Goal: Information Seeking & Learning: Check status

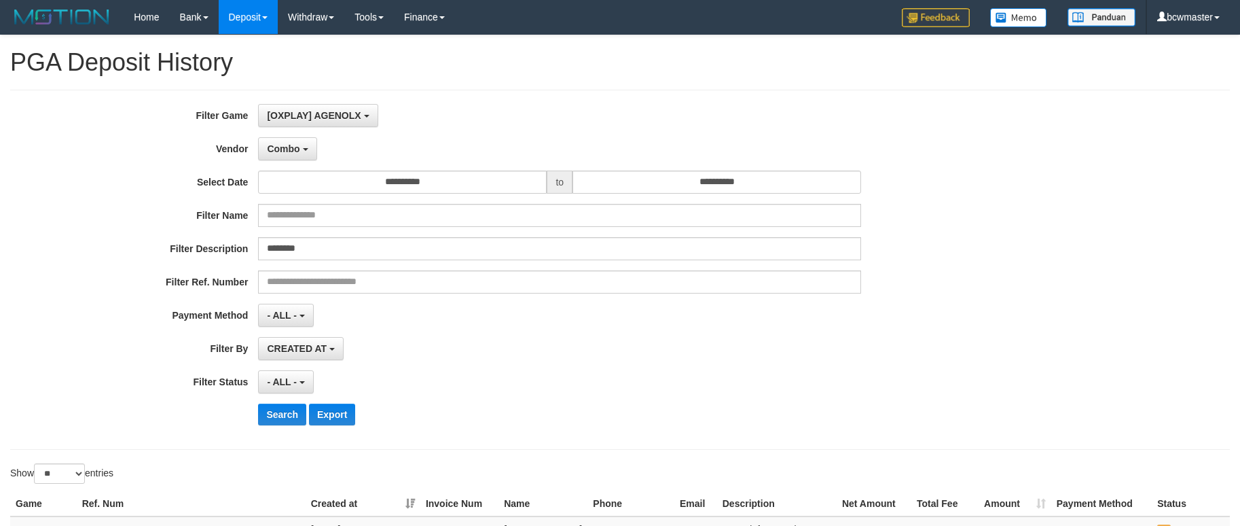
select select "**********"
select select "*"
select select "**"
click at [308, 150] on button "Combo" at bounding box center [287, 148] width 58 height 23
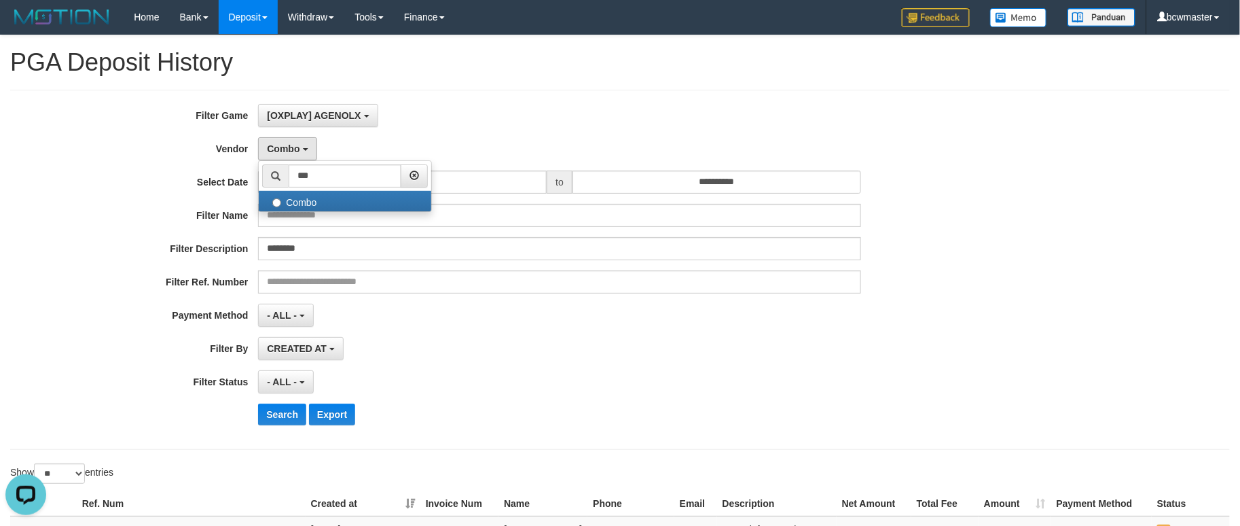
click at [451, 134] on div "**********" at bounding box center [517, 269] width 1034 height 331
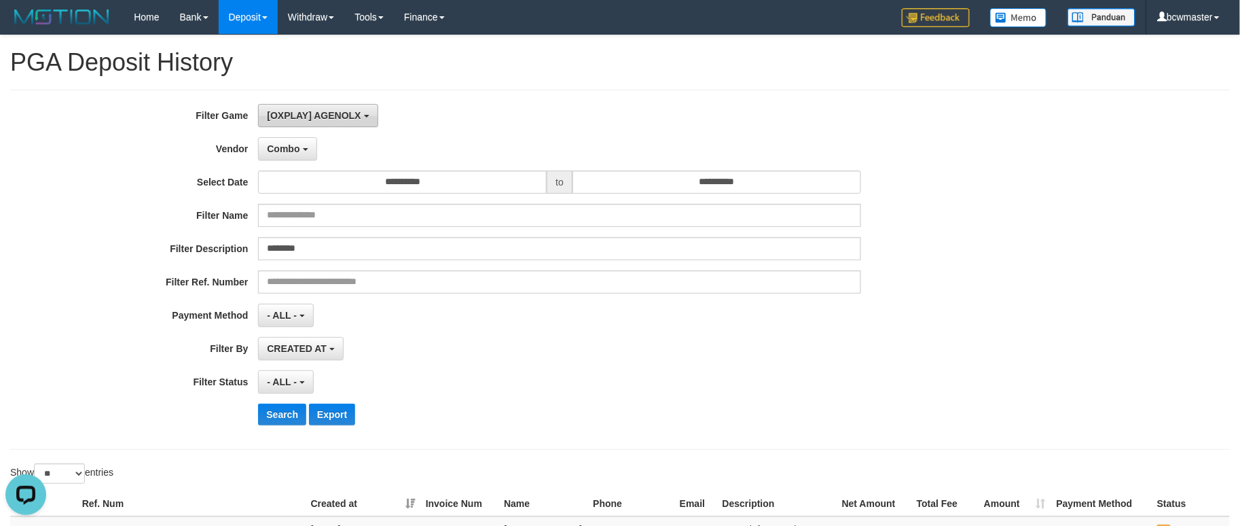
click at [322, 120] on button "[OXPLAY] AGENOLX" at bounding box center [318, 115] width 120 height 23
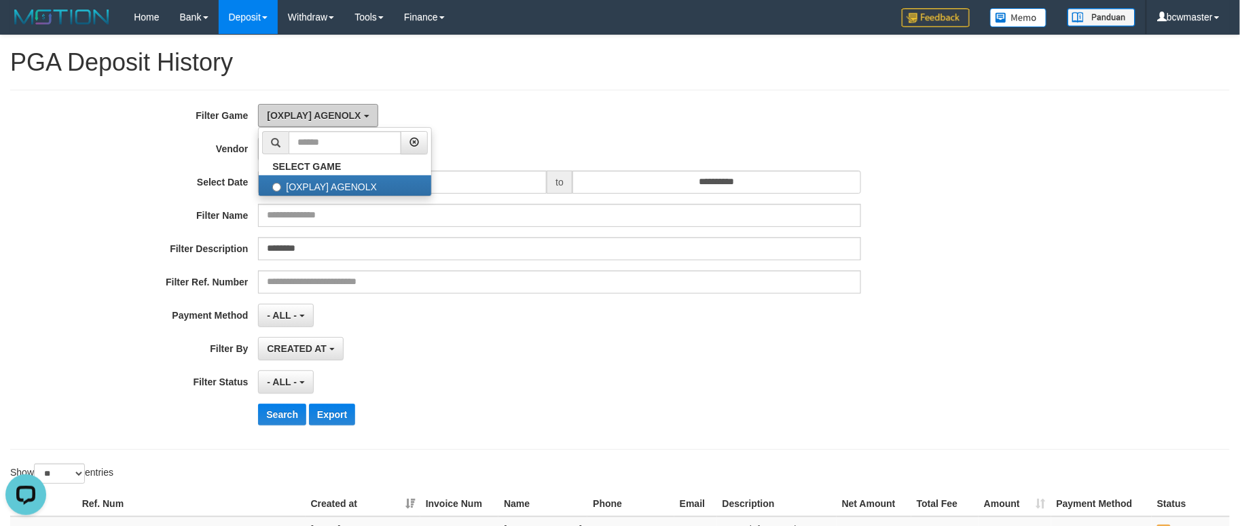
click at [323, 118] on span "[OXPLAY] AGENOLX" at bounding box center [314, 115] width 94 height 11
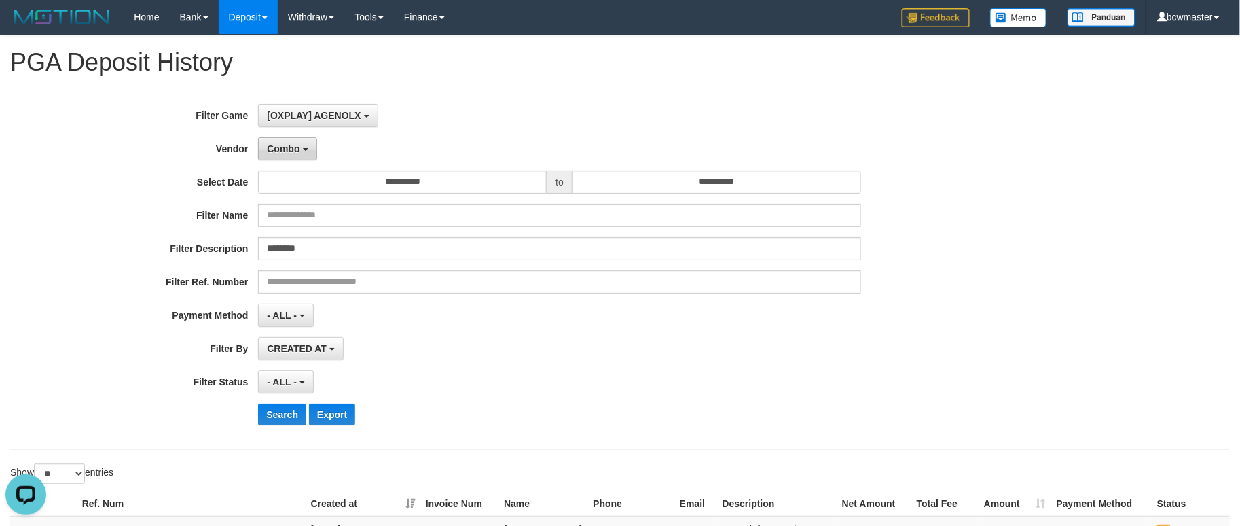
click at [289, 154] on button "Combo" at bounding box center [287, 148] width 58 height 23
click at [419, 175] on icon "button" at bounding box center [415, 175] width 10 height 10
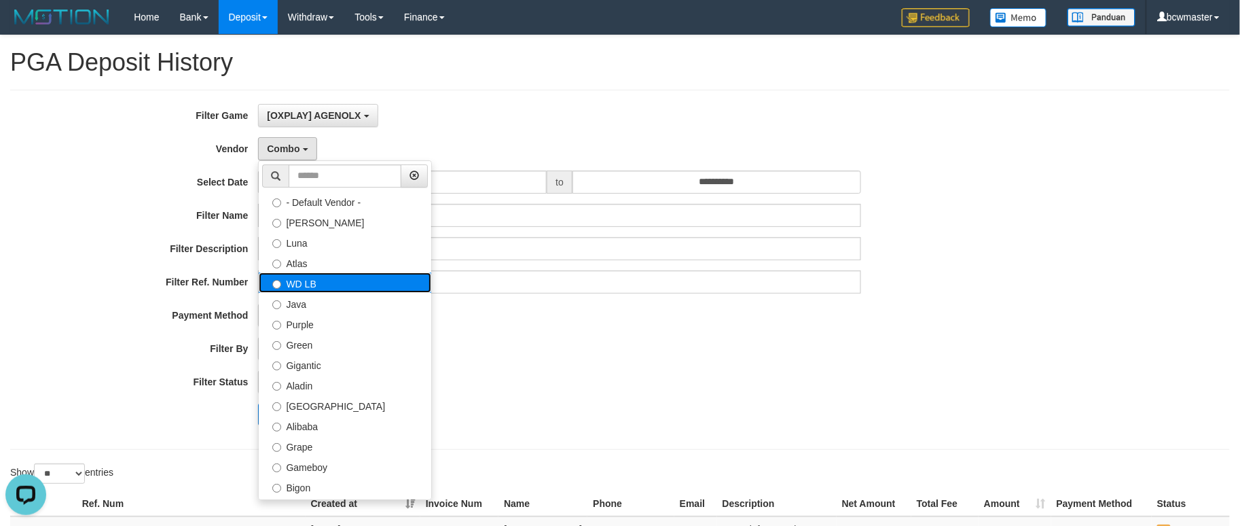
click at [317, 292] on label "WD LB" at bounding box center [345, 282] width 173 height 20
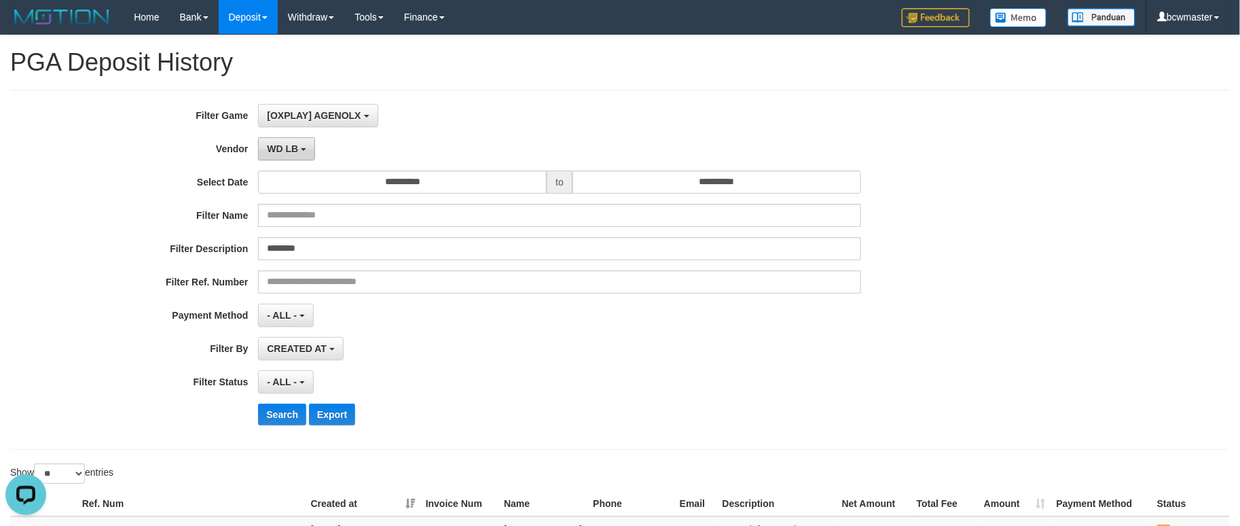
click at [304, 148] on b "button" at bounding box center [303, 149] width 5 height 3
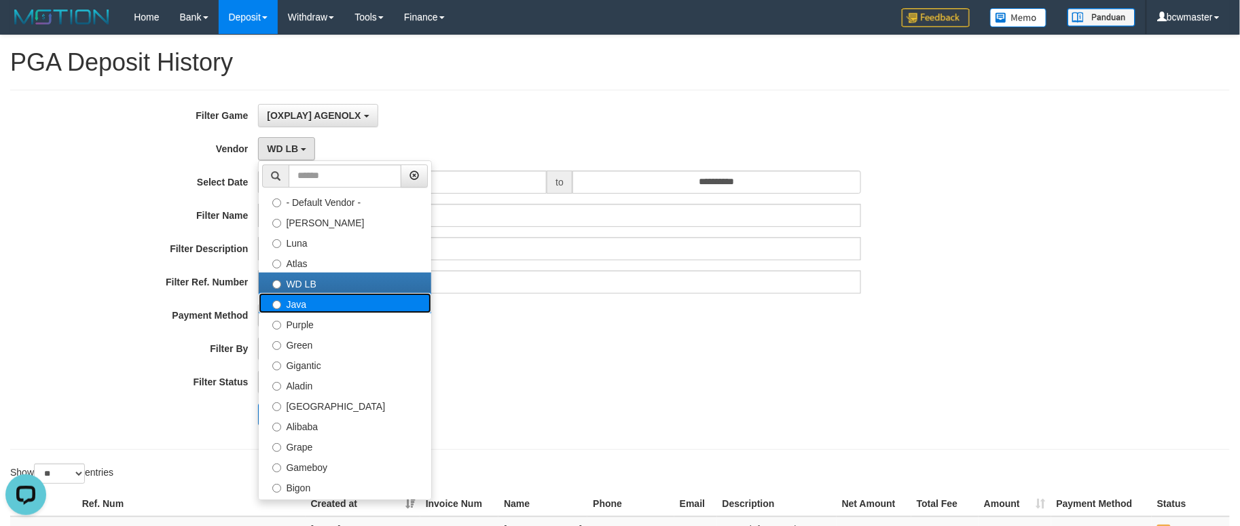
click at [321, 306] on label "Java" at bounding box center [345, 303] width 173 height 20
select select "**********"
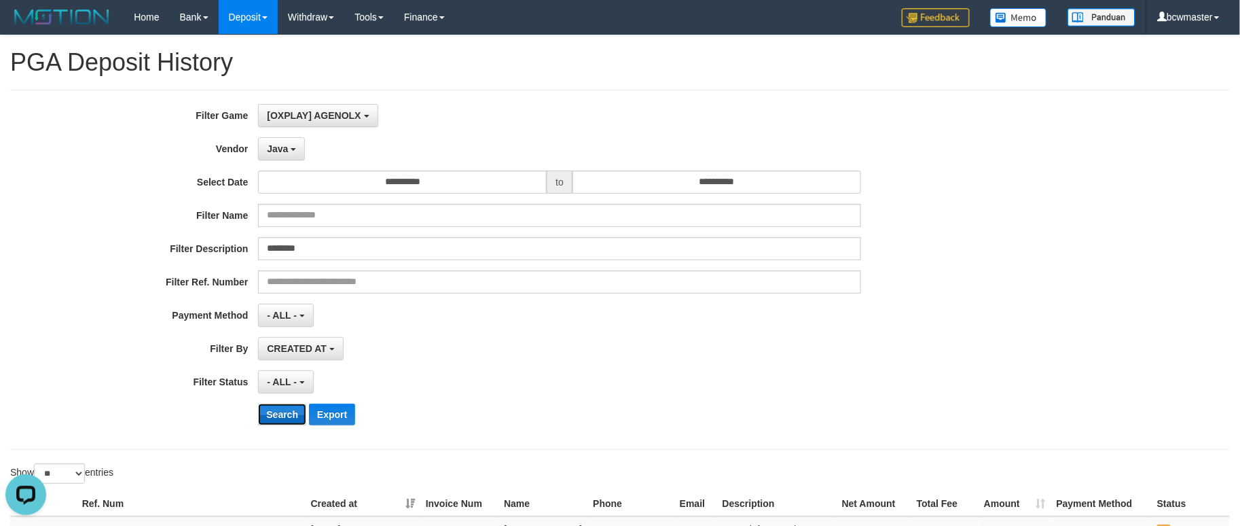
click at [281, 415] on button "Search" at bounding box center [282, 414] width 48 height 22
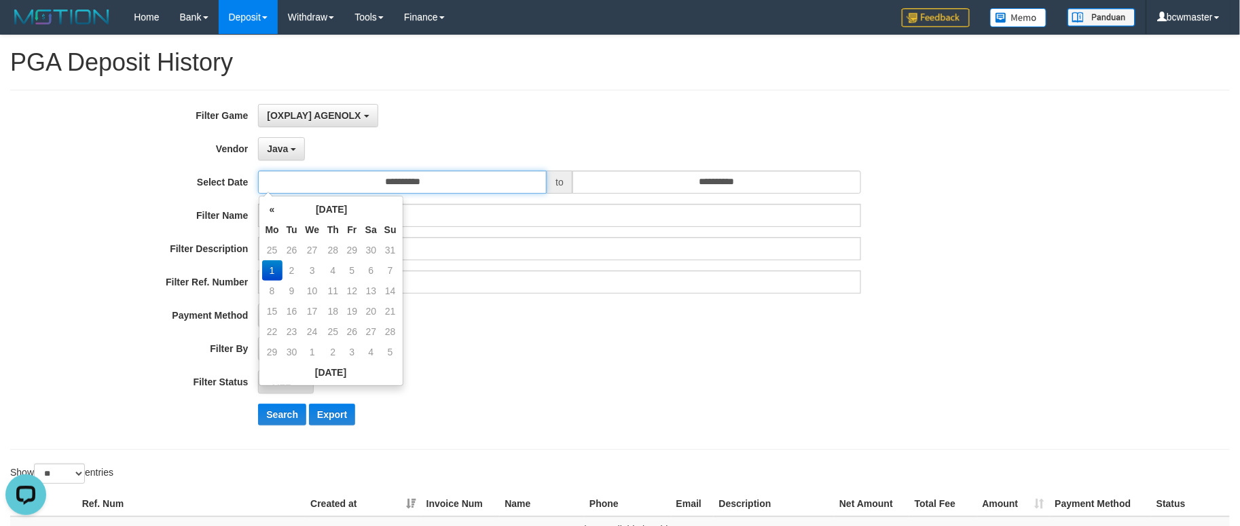
click at [443, 179] on input "**********" at bounding box center [402, 181] width 289 height 23
click at [505, 328] on div "**********" at bounding box center [517, 269] width 1034 height 331
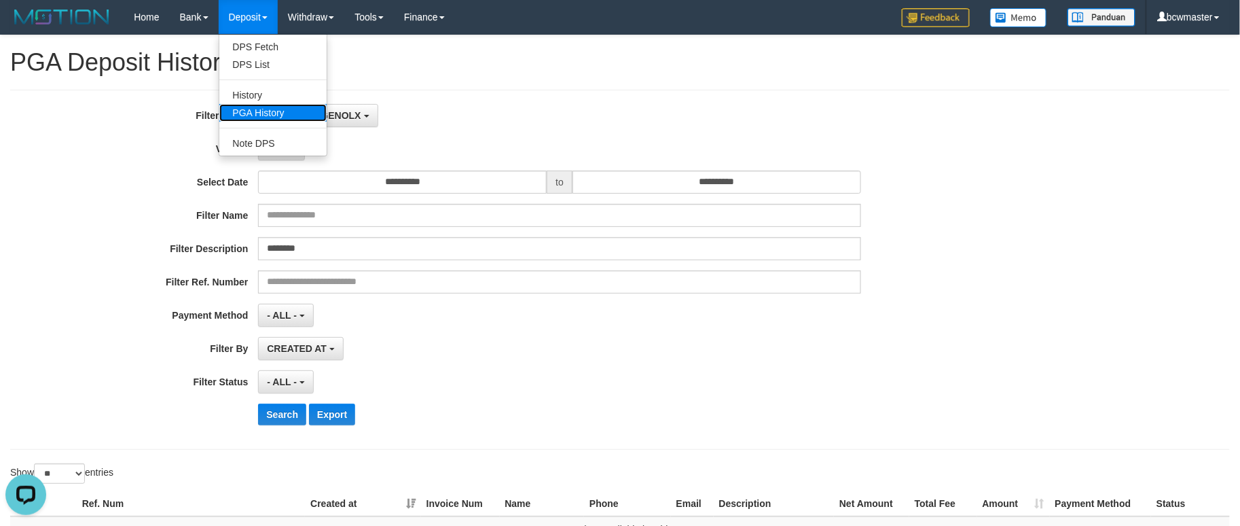
click at [272, 109] on link "PGA History" at bounding box center [272, 113] width 107 height 18
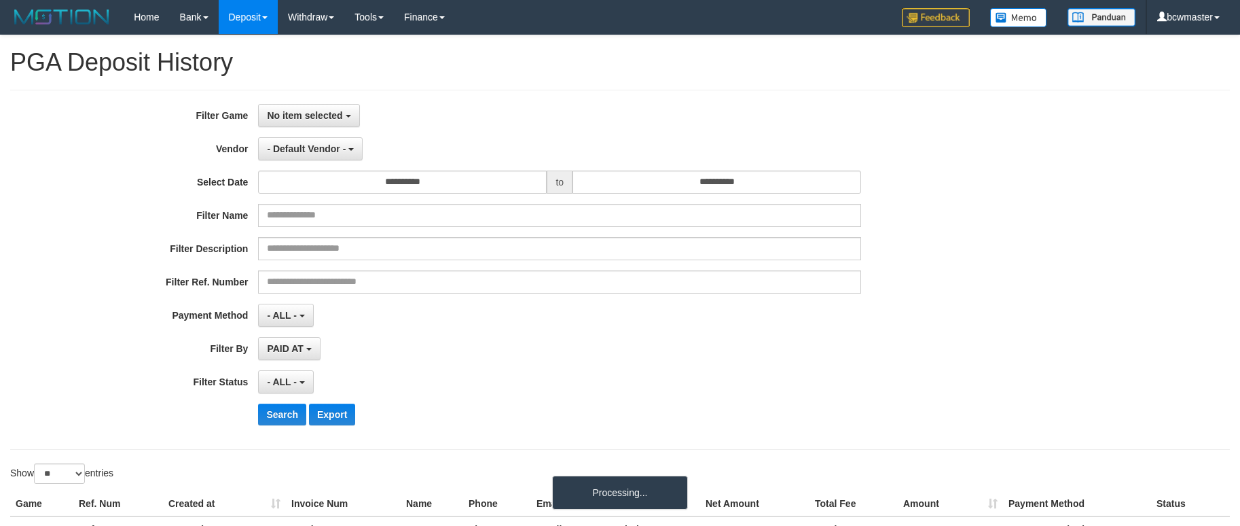
select select
select select "**"
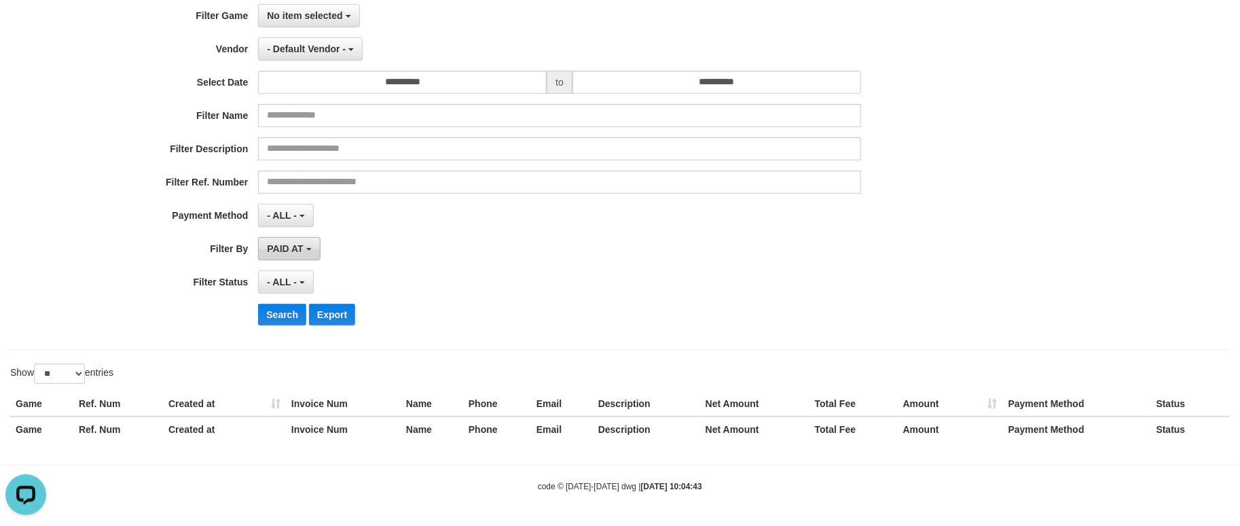
click at [310, 249] on b "button" at bounding box center [308, 249] width 5 height 3
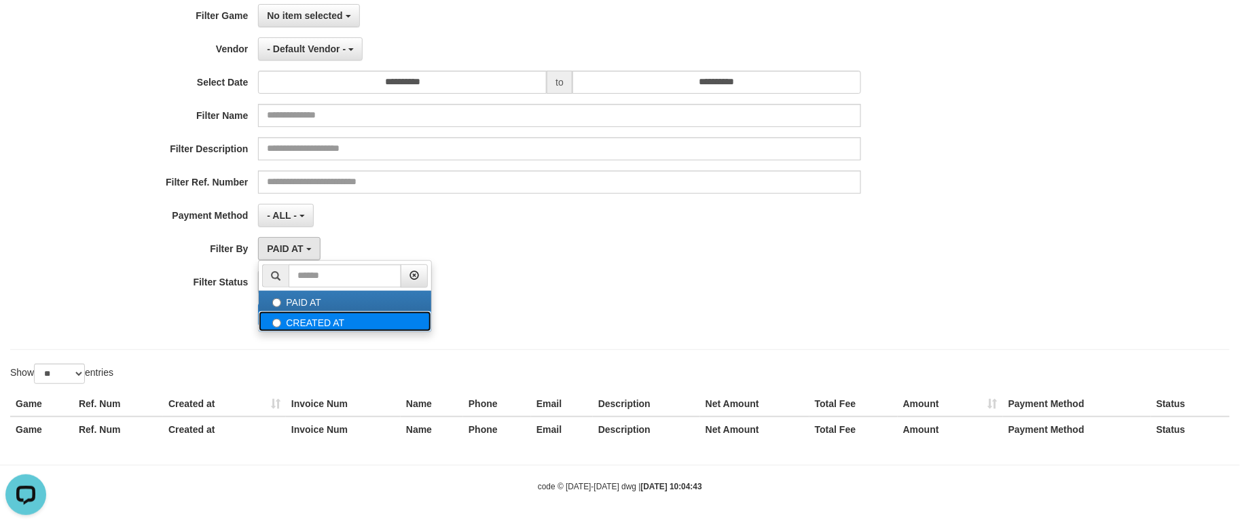
click at [336, 316] on label "CREATED AT" at bounding box center [345, 321] width 173 height 20
select select "*"
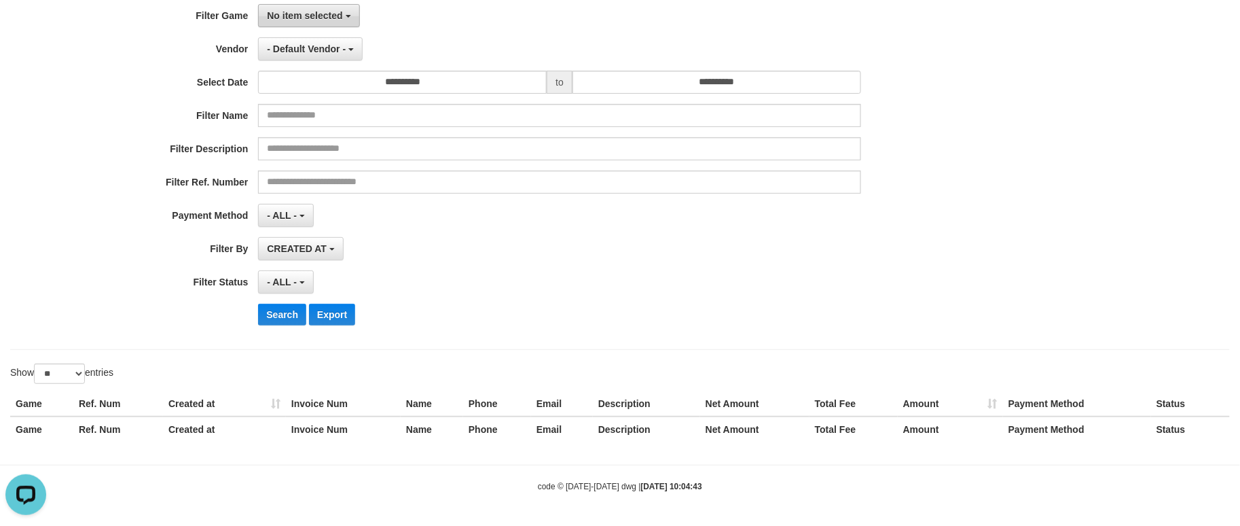
click at [333, 12] on span "No item selected" at bounding box center [304, 15] width 75 height 11
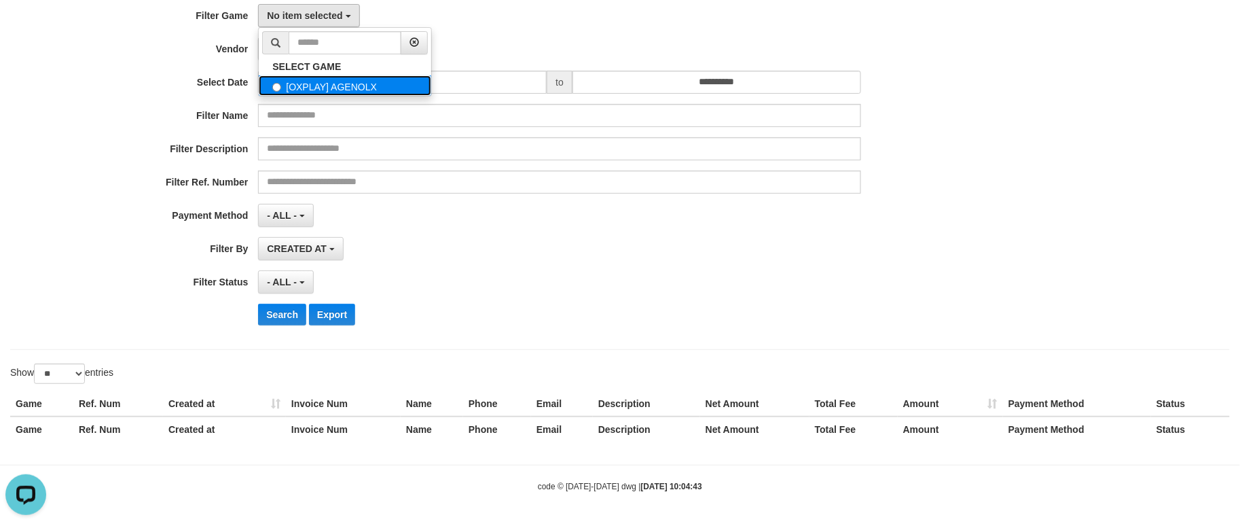
click at [352, 80] on label "[OXPLAY] AGENOLX" at bounding box center [345, 85] width 173 height 20
select select "***"
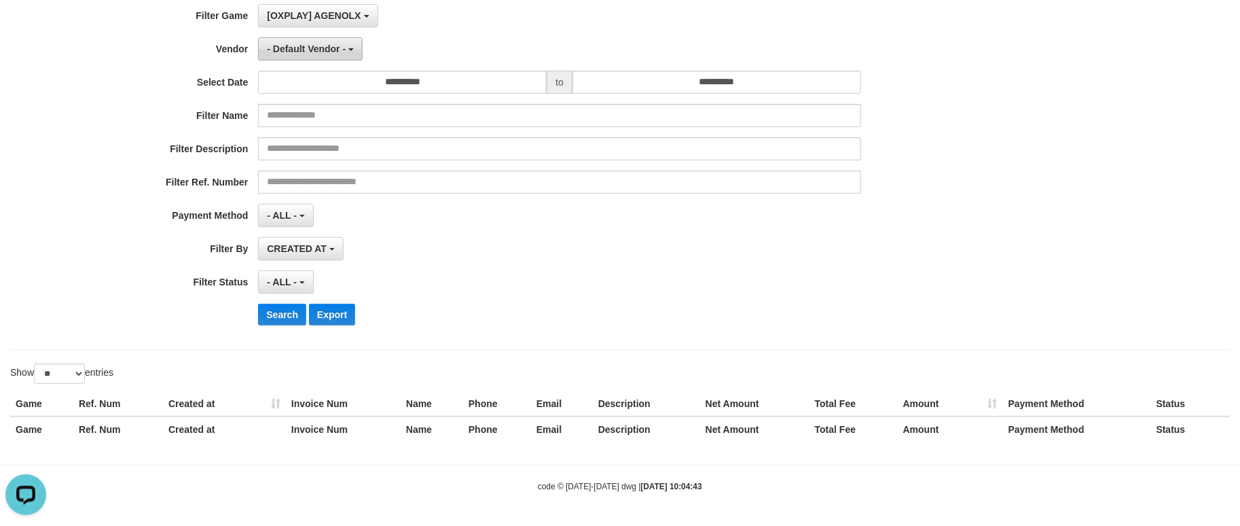
click at [304, 44] on span "- Default Vendor -" at bounding box center [306, 48] width 79 height 11
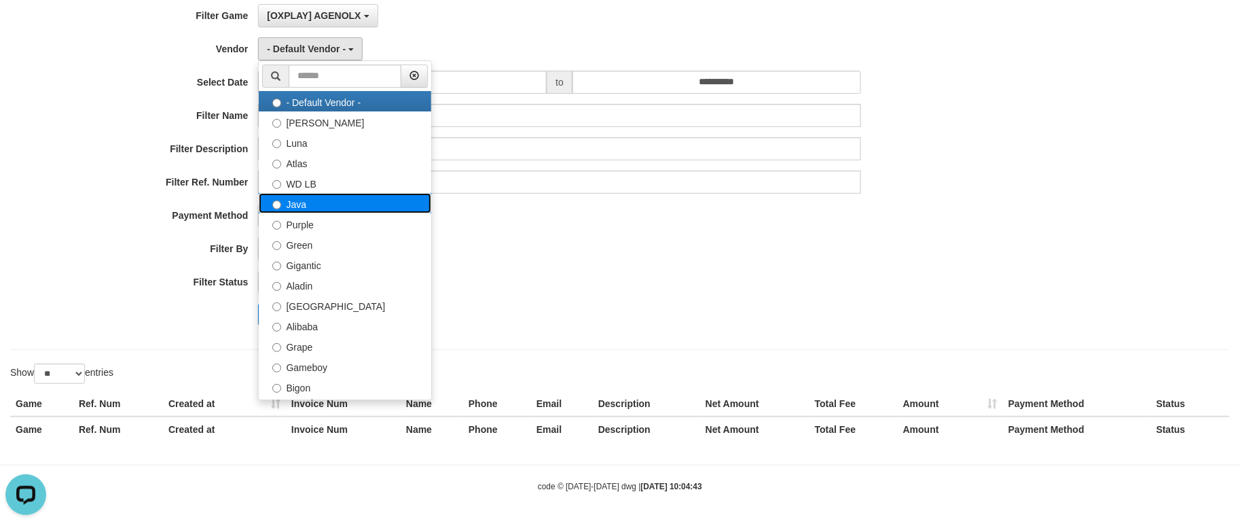
click at [326, 208] on label "Java" at bounding box center [345, 203] width 173 height 20
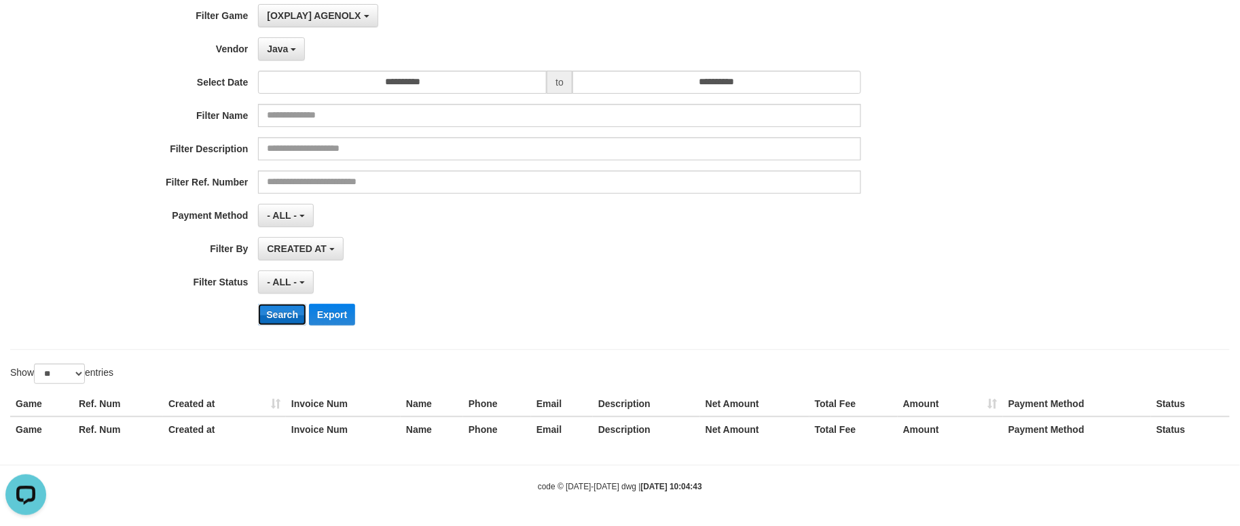
click at [278, 316] on button "Search" at bounding box center [282, 315] width 48 height 22
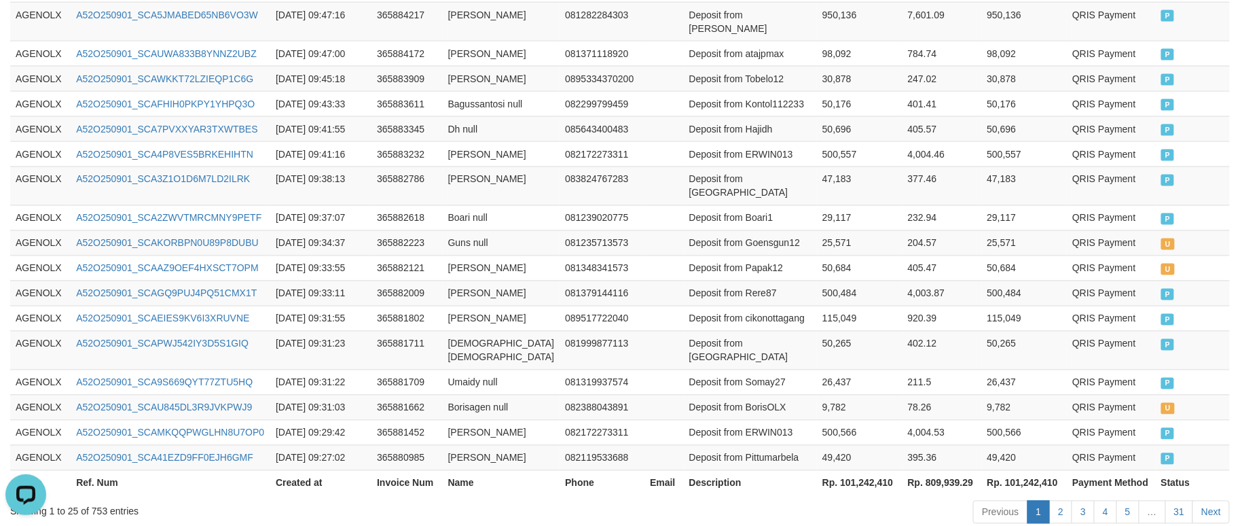
scroll to position [768, 0]
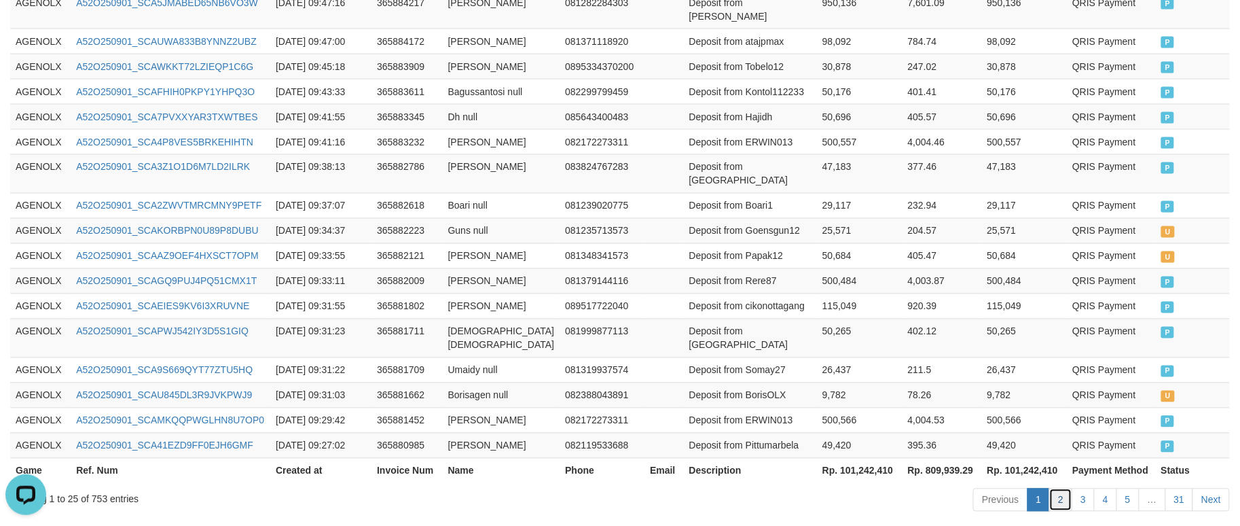
click at [1062, 488] on link "2" at bounding box center [1060, 499] width 23 height 23
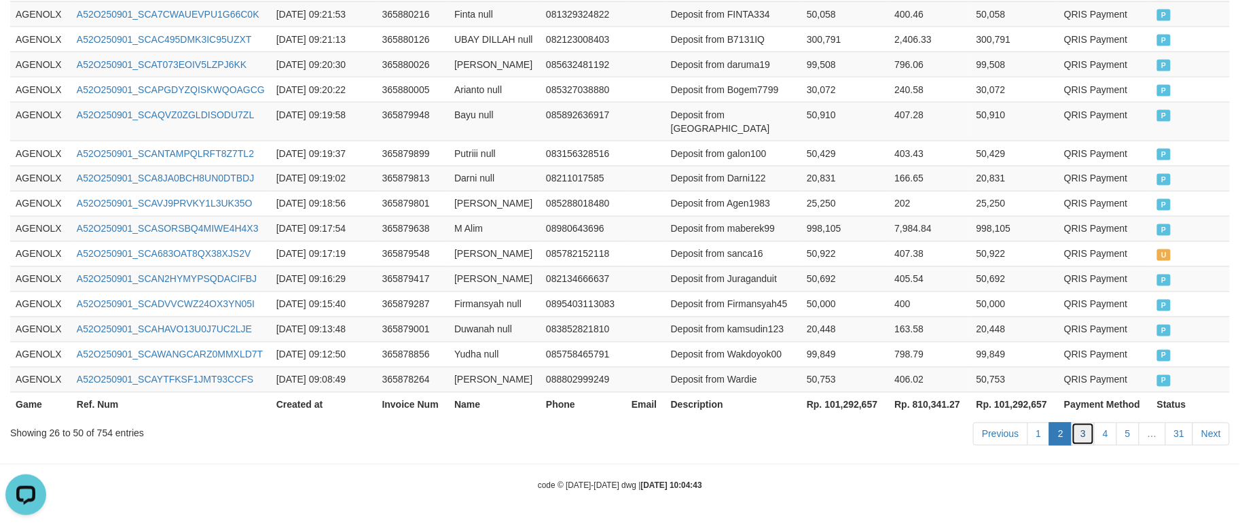
click at [1083, 424] on link "3" at bounding box center [1083, 433] width 23 height 23
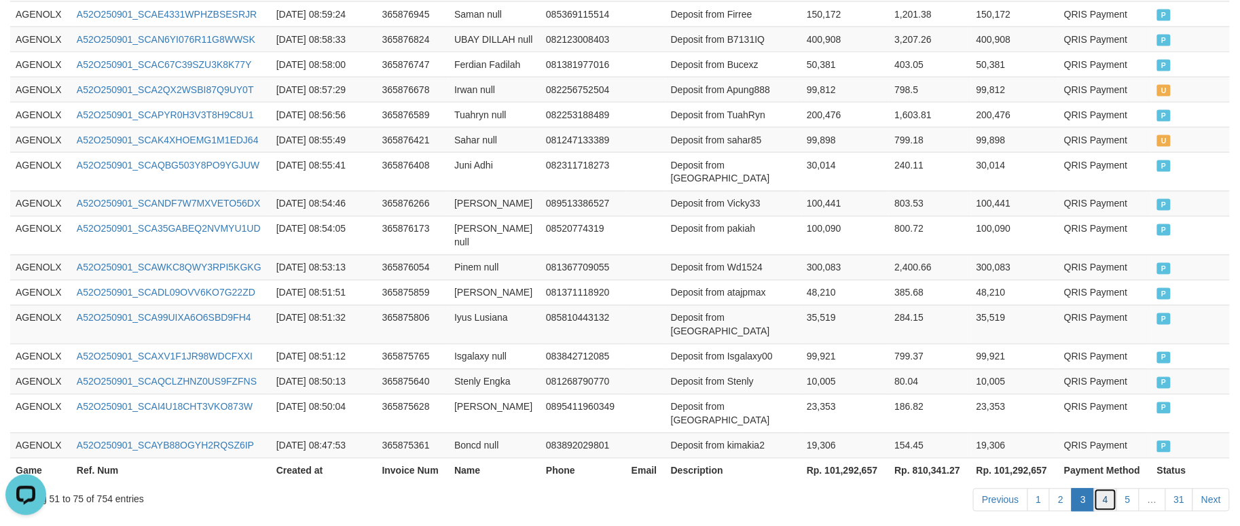
click at [1103, 488] on link "4" at bounding box center [1105, 499] width 23 height 23
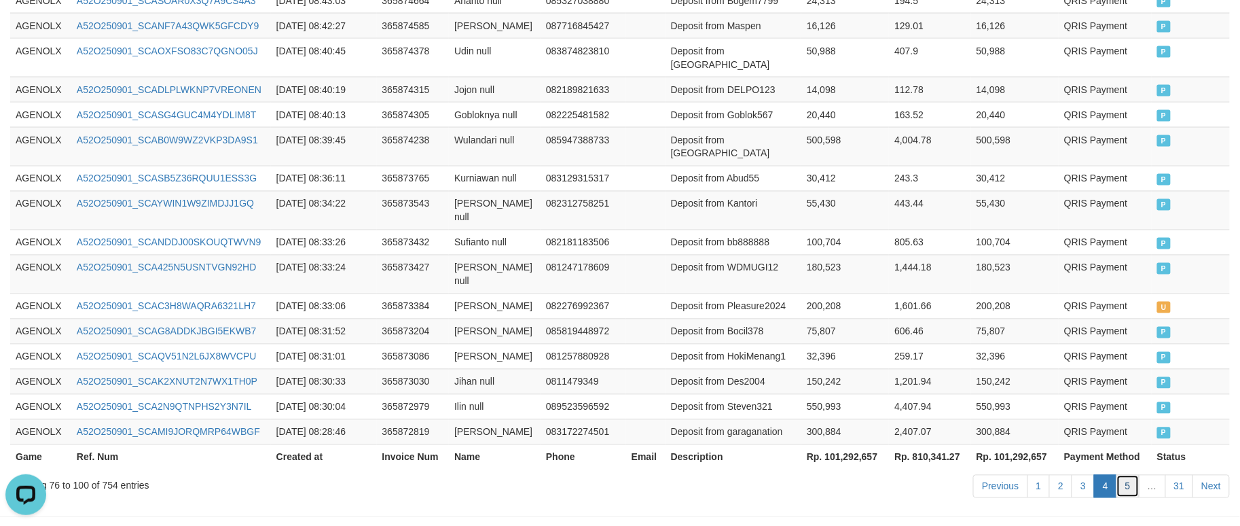
click at [1133, 475] on link "5" at bounding box center [1128, 486] width 23 height 23
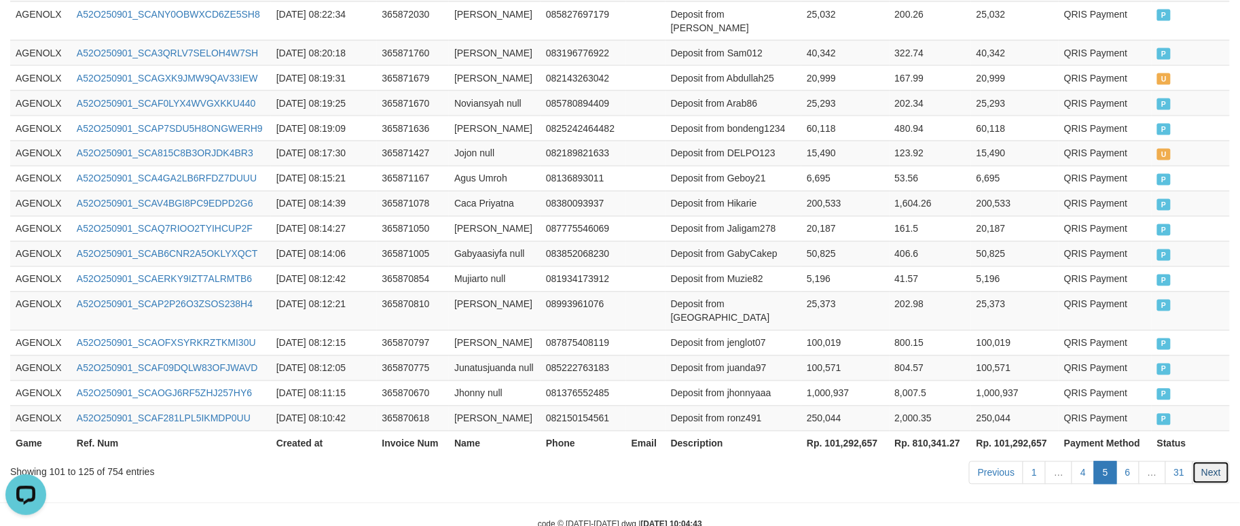
click at [1224, 461] on link "Next" at bounding box center [1211, 472] width 37 height 23
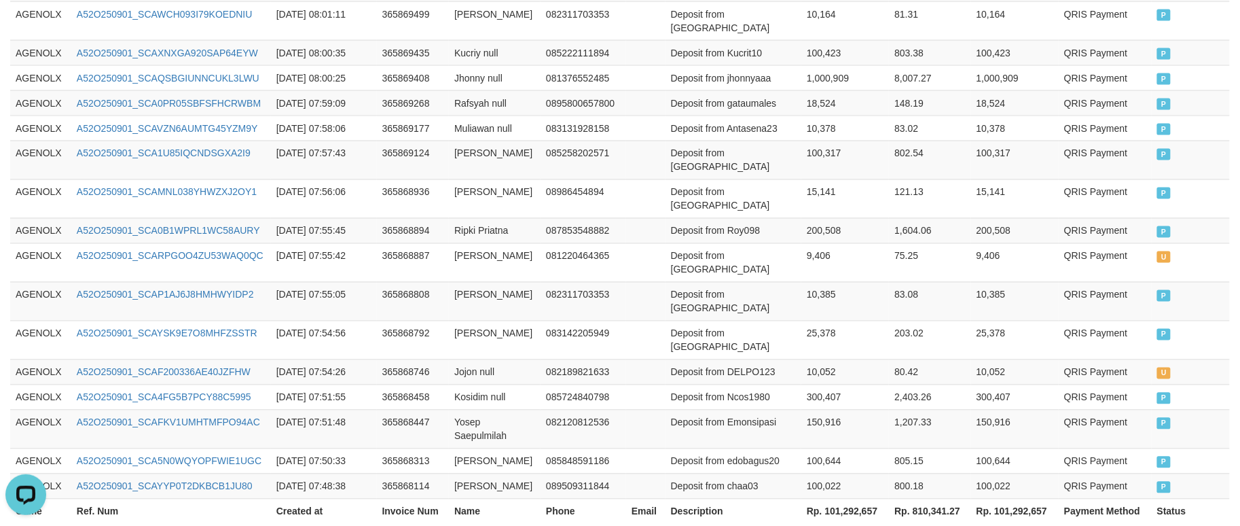
scroll to position [822, 0]
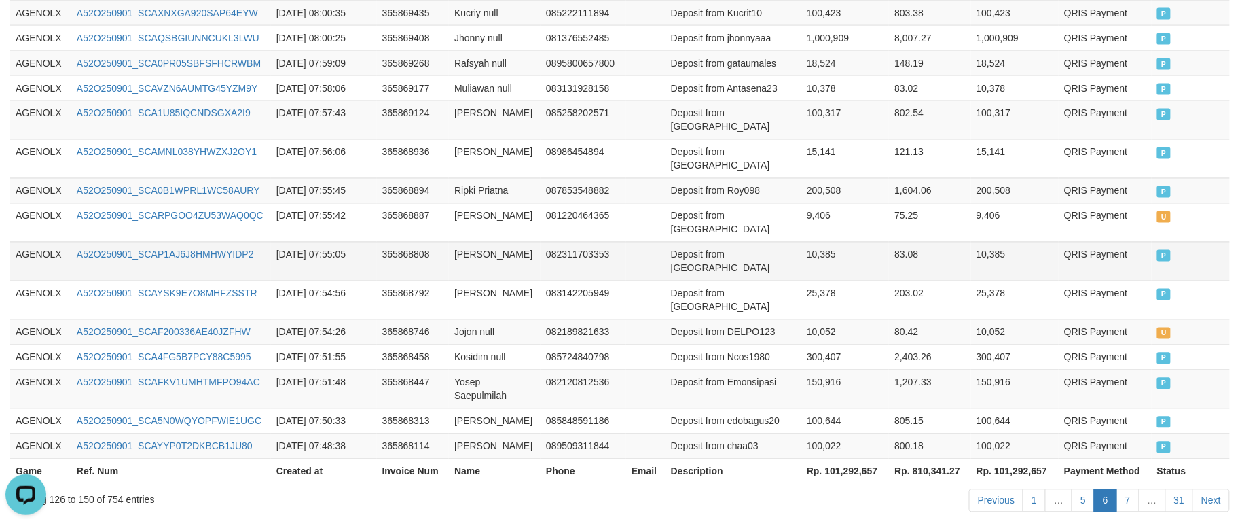
click at [876, 242] on td "10,385" at bounding box center [845, 261] width 88 height 39
click at [1132, 489] on link "7" at bounding box center [1128, 500] width 23 height 23
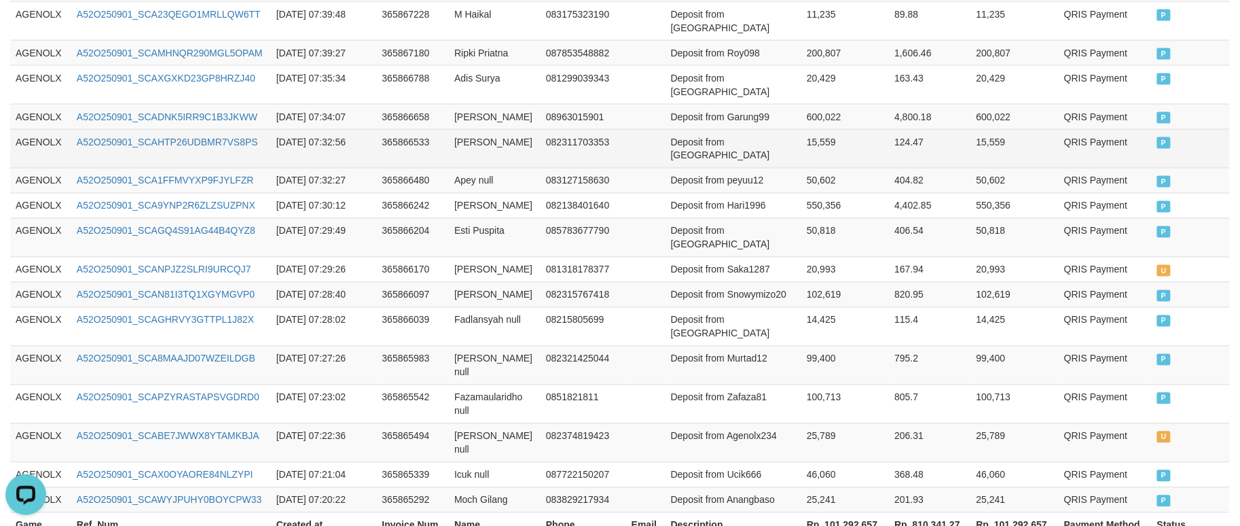
click at [1062, 129] on td "QRIS Payment" at bounding box center [1105, 148] width 93 height 39
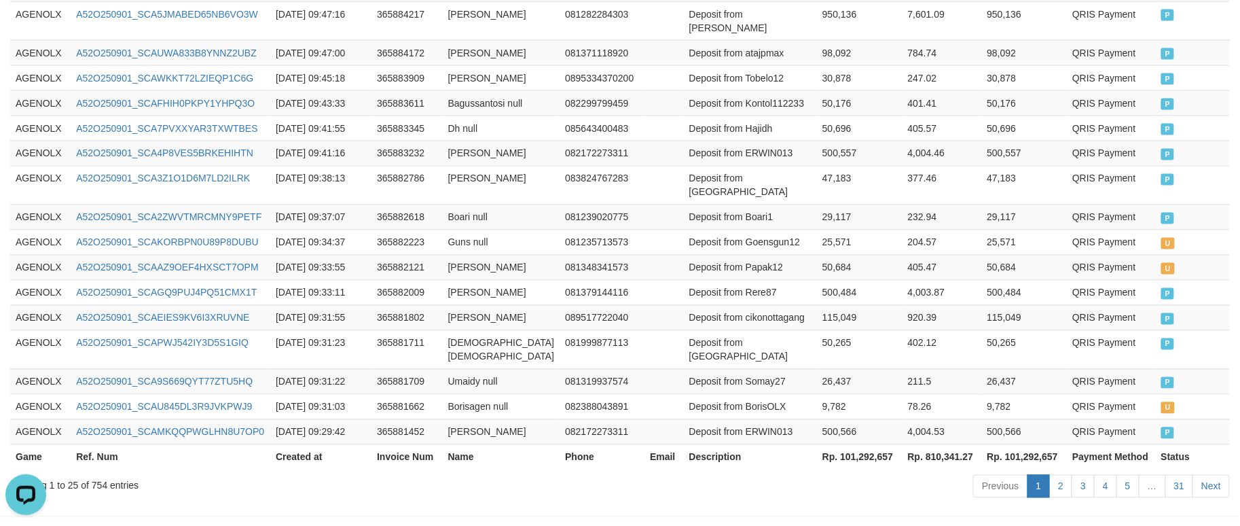
scroll to position [768, 0]
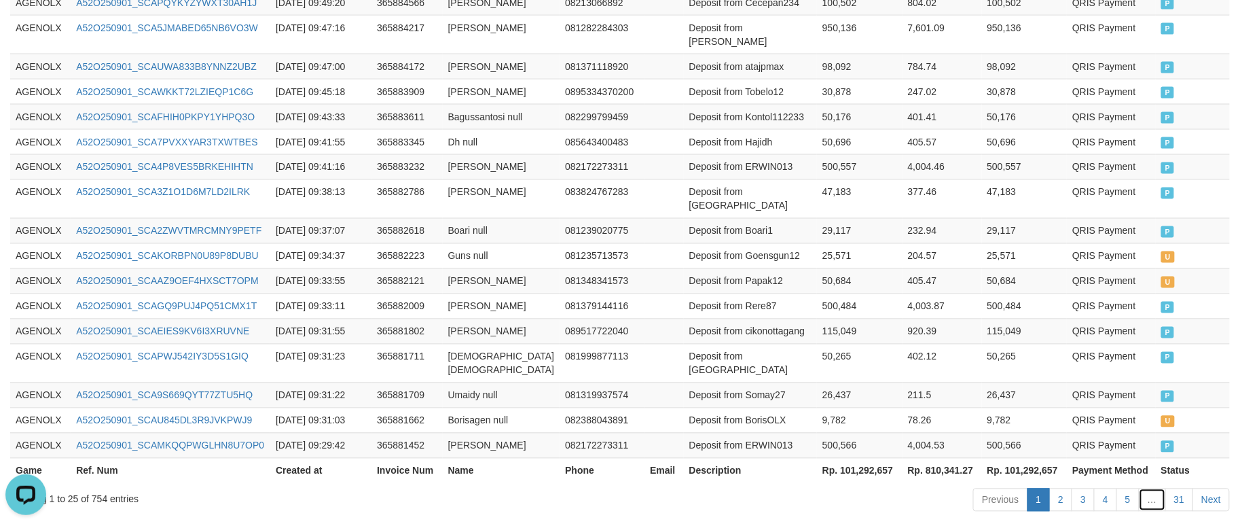
click at [1155, 488] on link "…" at bounding box center [1152, 499] width 27 height 23
click at [1132, 488] on link "5" at bounding box center [1128, 499] width 23 height 23
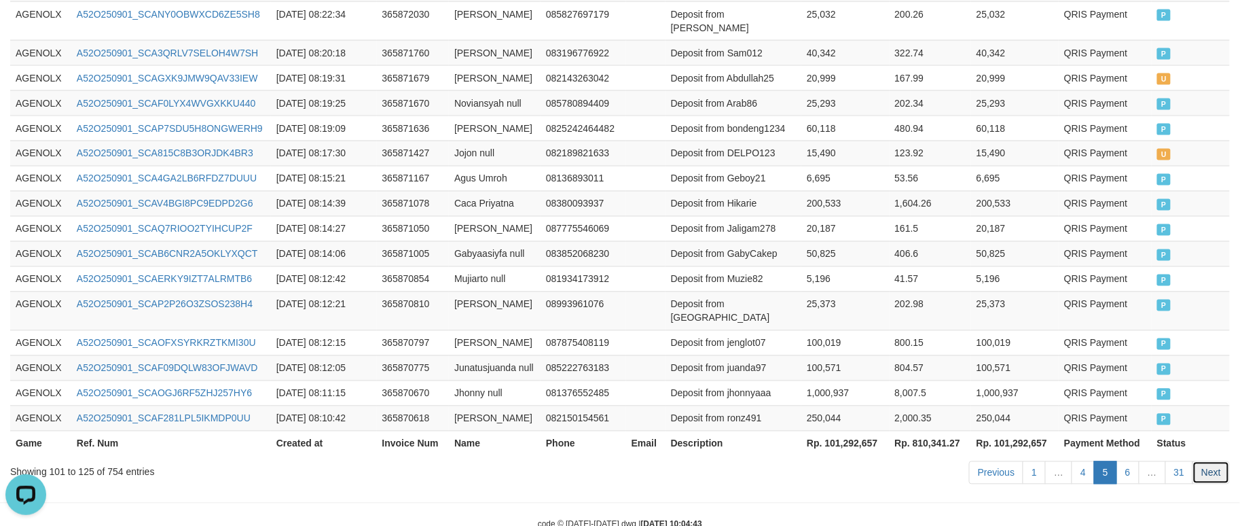
click at [1226, 461] on link "Next" at bounding box center [1211, 472] width 37 height 23
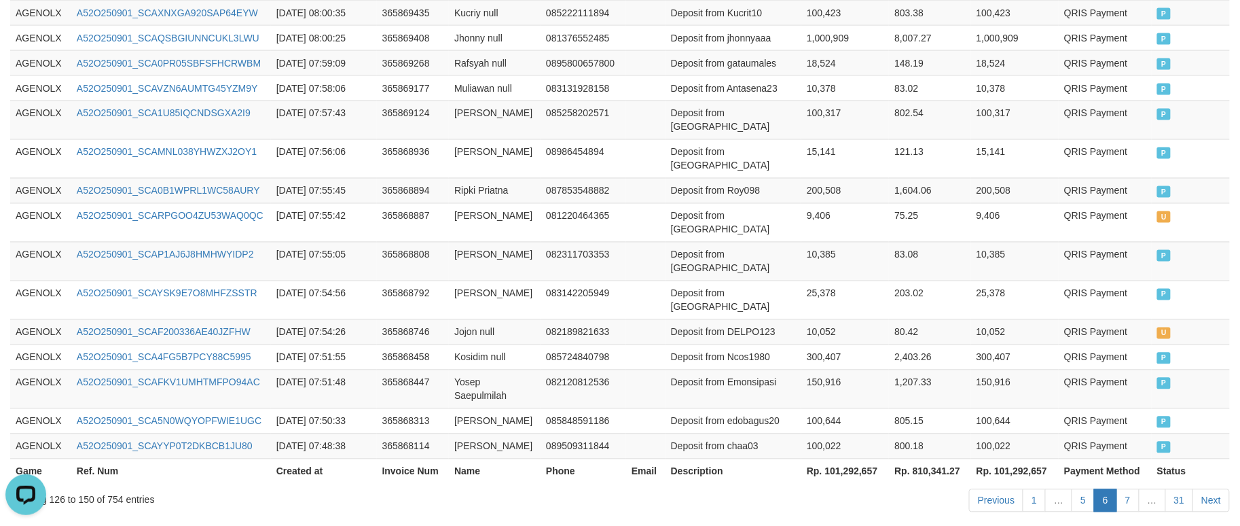
click at [1216, 489] on link "Next" at bounding box center [1211, 500] width 37 height 23
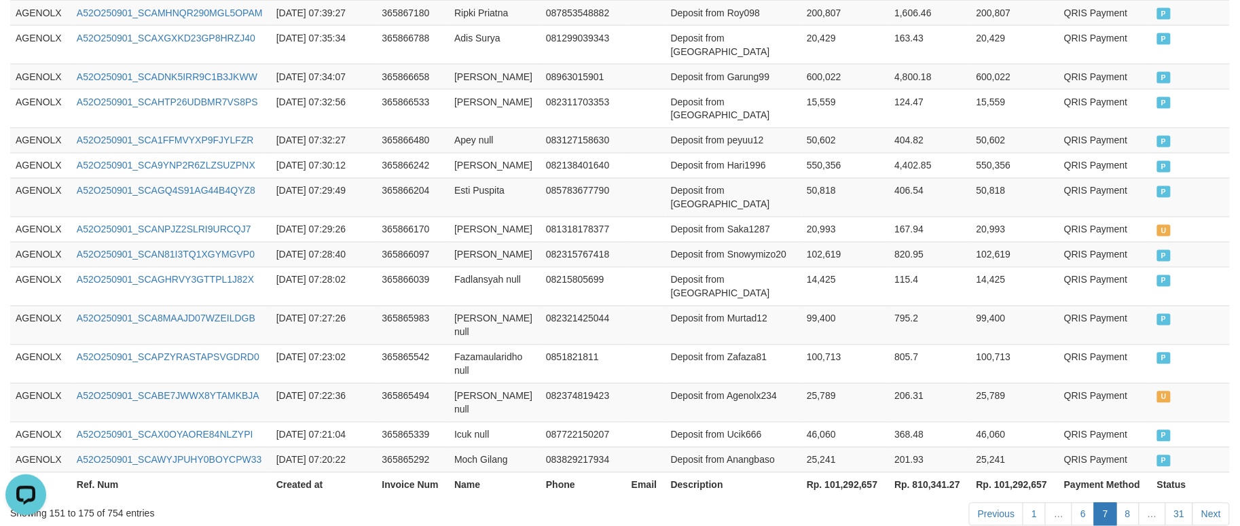
scroll to position [782, 0]
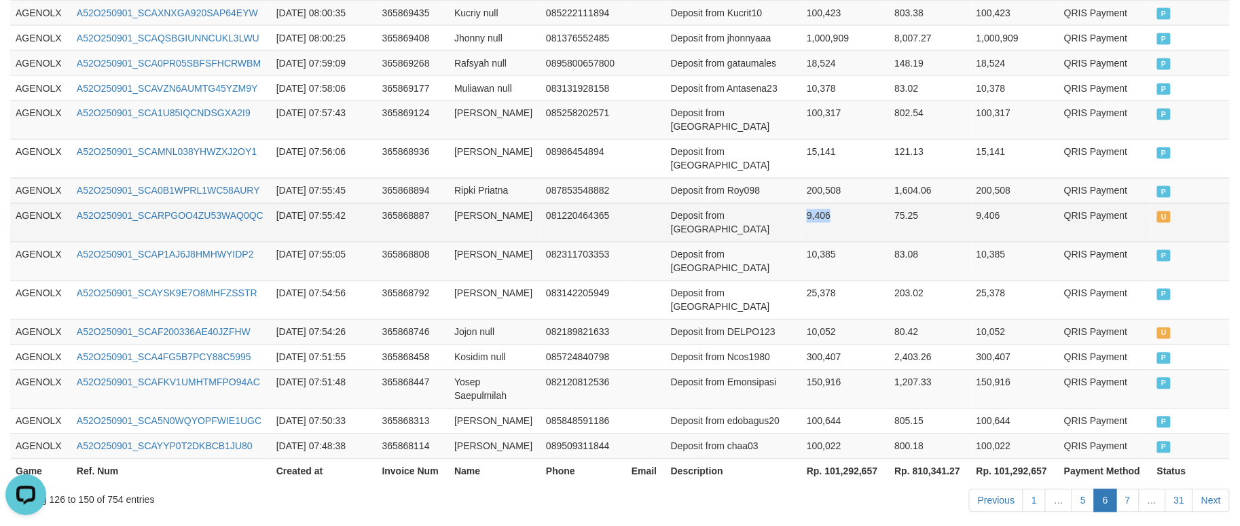
drag, startPoint x: 802, startPoint y: 173, endPoint x: 846, endPoint y: 182, distance: 44.4
click at [846, 203] on td "9,406" at bounding box center [845, 222] width 88 height 39
copy td "9,406"
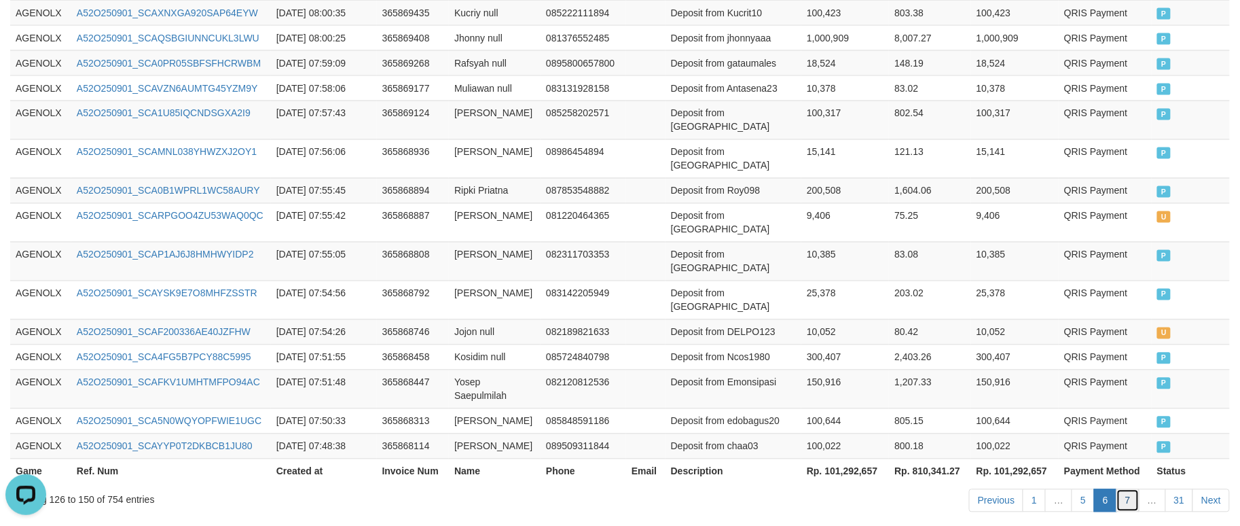
click at [1122, 489] on link "7" at bounding box center [1128, 500] width 23 height 23
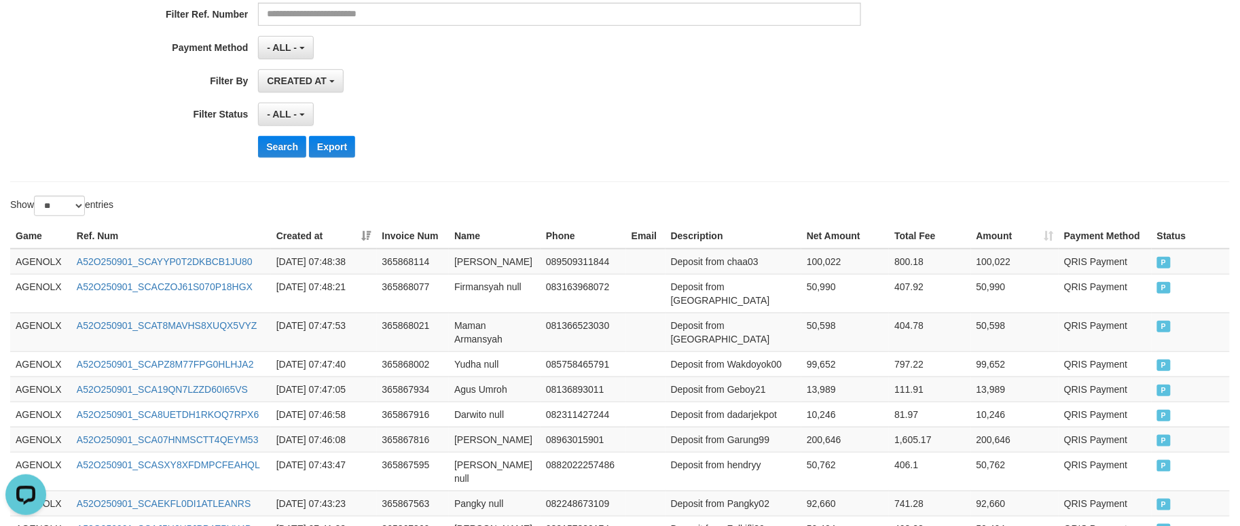
scroll to position [0, 0]
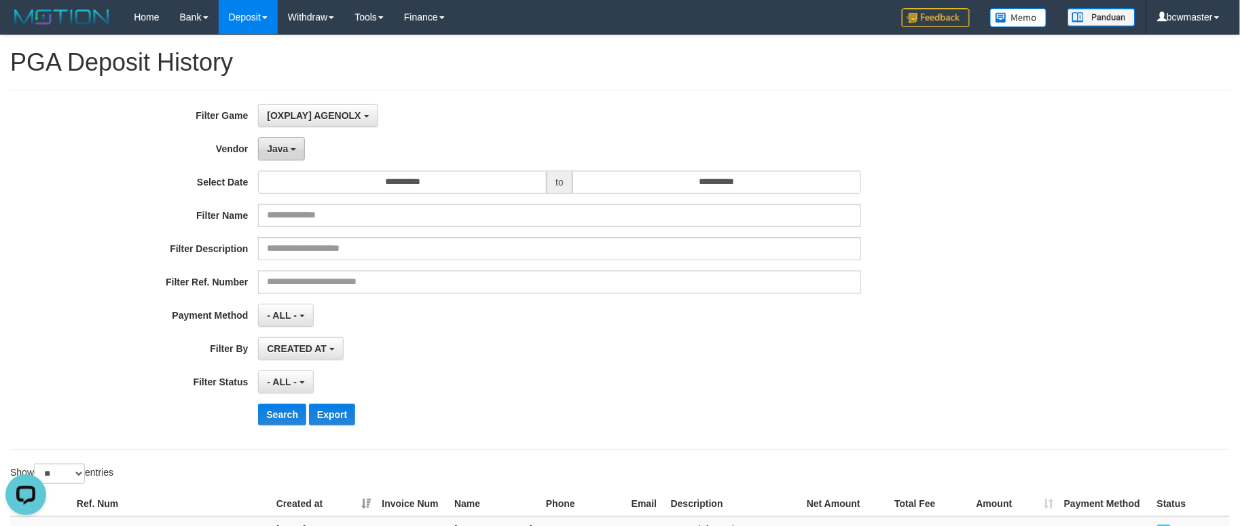
drag, startPoint x: 306, startPoint y: 138, endPoint x: 300, endPoint y: 140, distance: 7.1
click at [302, 139] on div "Java - Default Vendor - [PERSON_NAME] Atlas WD LB Java Purple Green Gigantic Al…" at bounding box center [559, 148] width 603 height 23
click at [287, 143] on span "Java" at bounding box center [277, 148] width 21 height 11
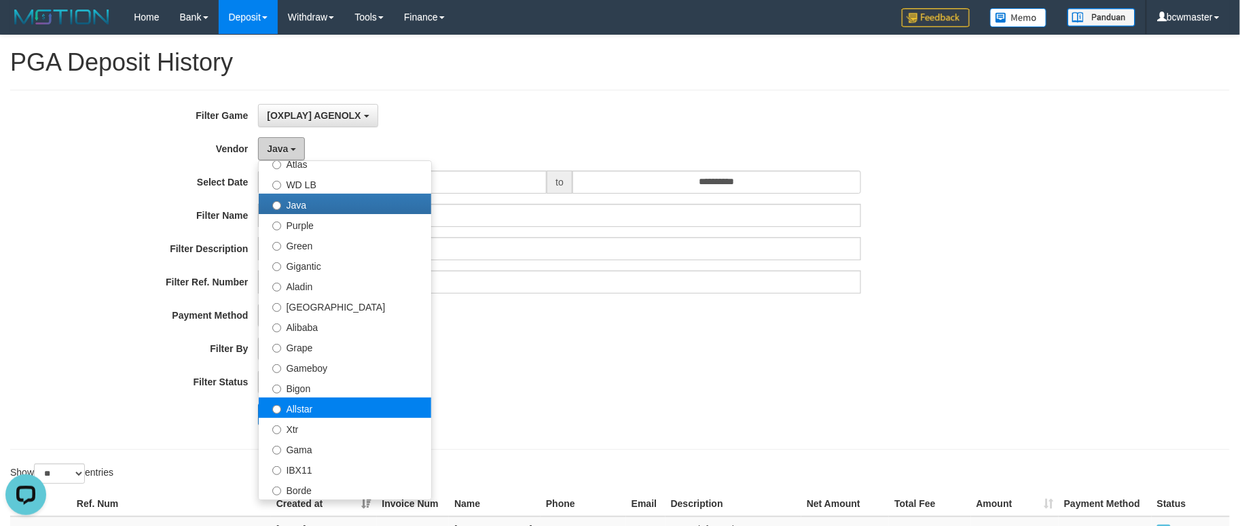
scroll to position [100, 0]
click at [340, 405] on label "Allstar" at bounding box center [345, 407] width 173 height 20
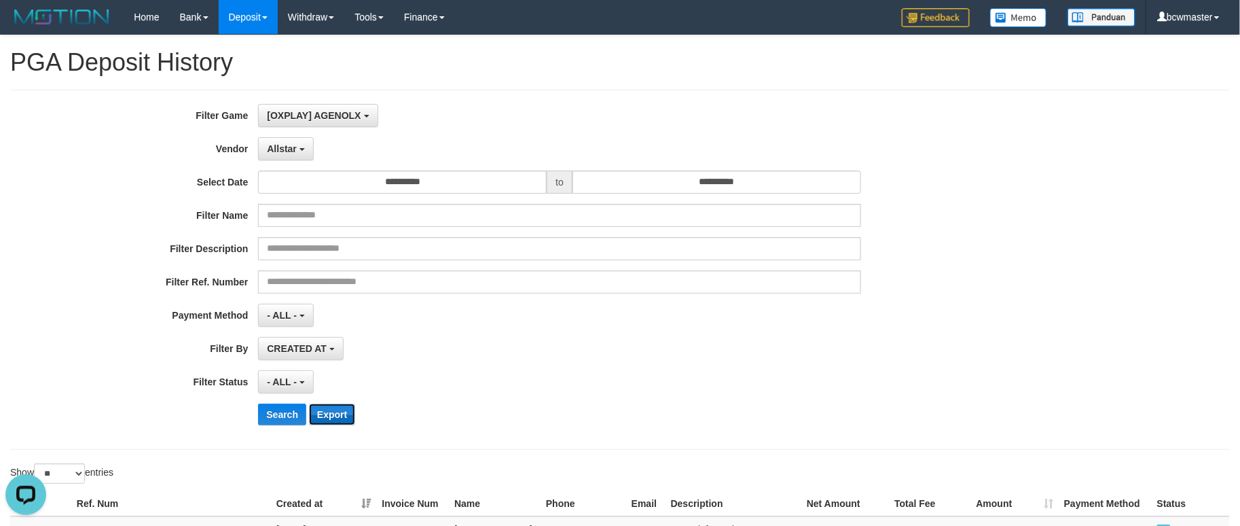
click at [340, 403] on button "Export" at bounding box center [332, 414] width 46 height 22
click at [287, 408] on button "Search" at bounding box center [282, 414] width 48 height 22
click at [281, 415] on button "Search" at bounding box center [282, 414] width 48 height 22
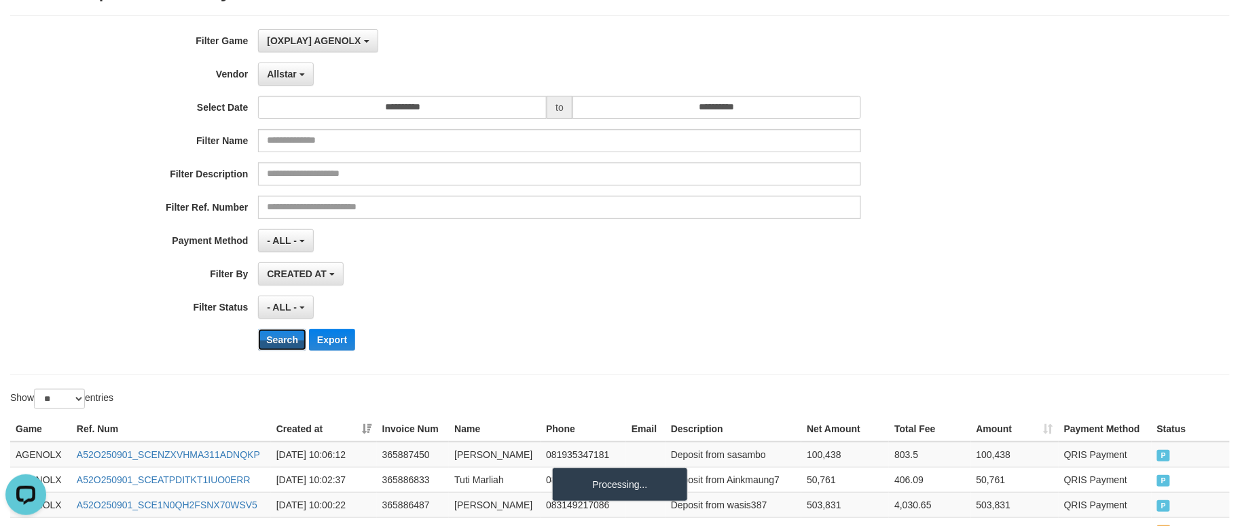
scroll to position [402, 0]
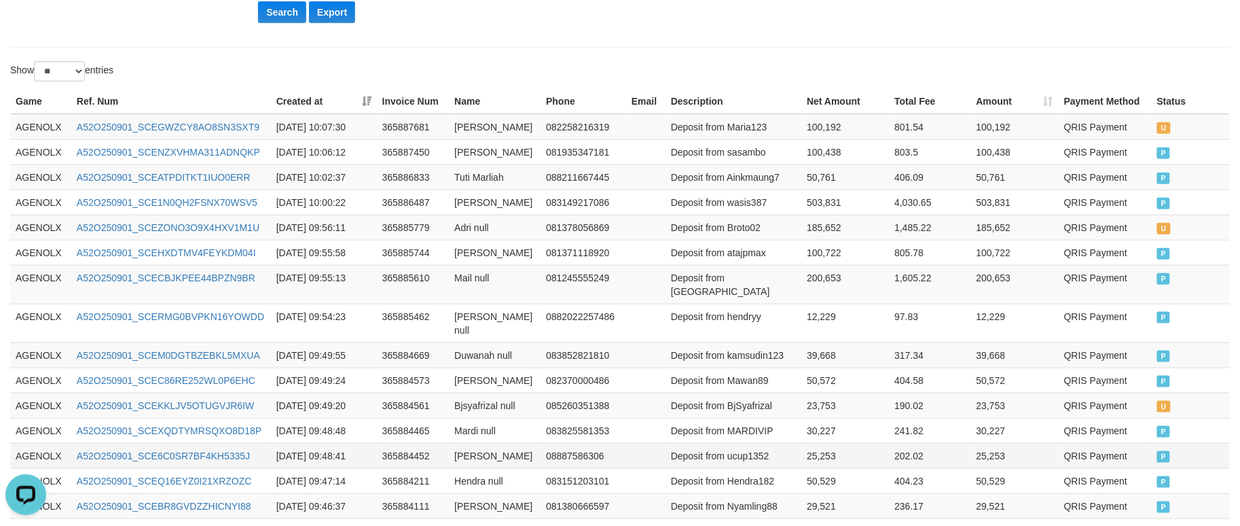
click at [929, 443] on td "202.02" at bounding box center [930, 455] width 82 height 25
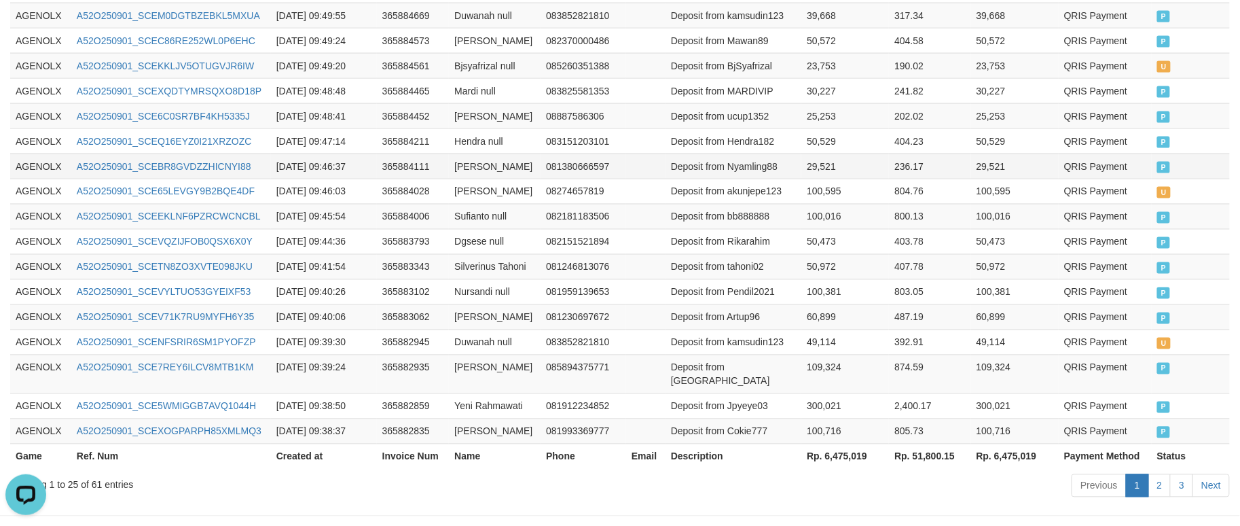
scroll to position [755, 0]
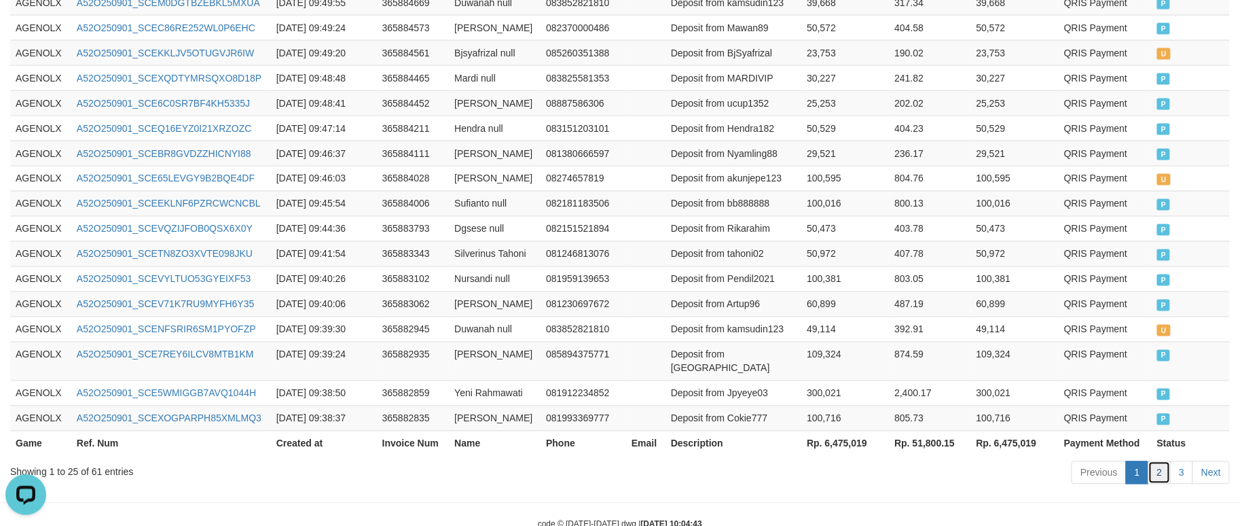
click at [1164, 461] on link "2" at bounding box center [1159, 472] width 23 height 23
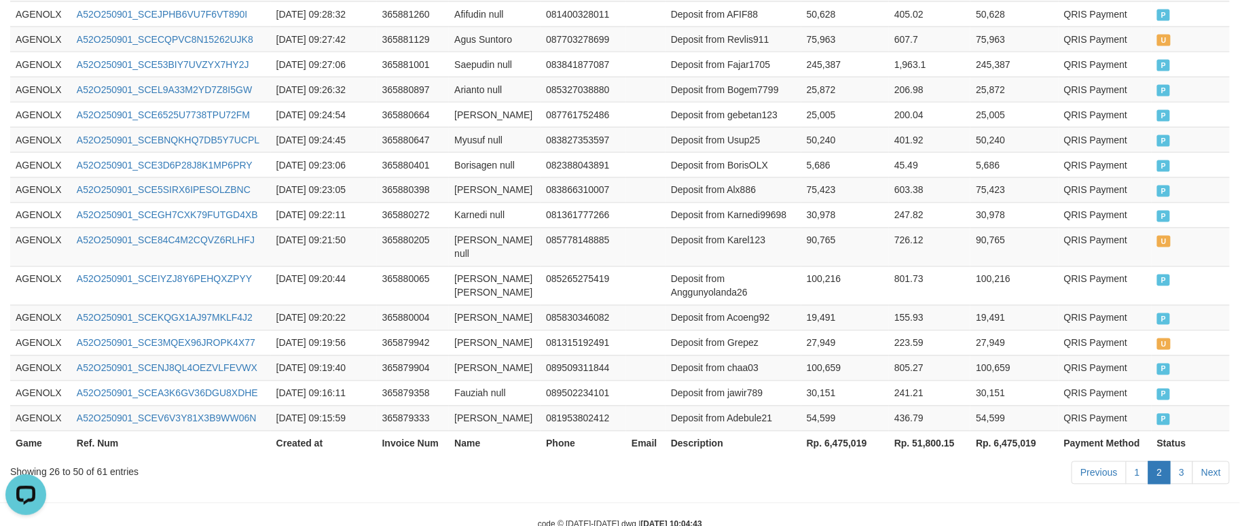
scroll to position [795, 0]
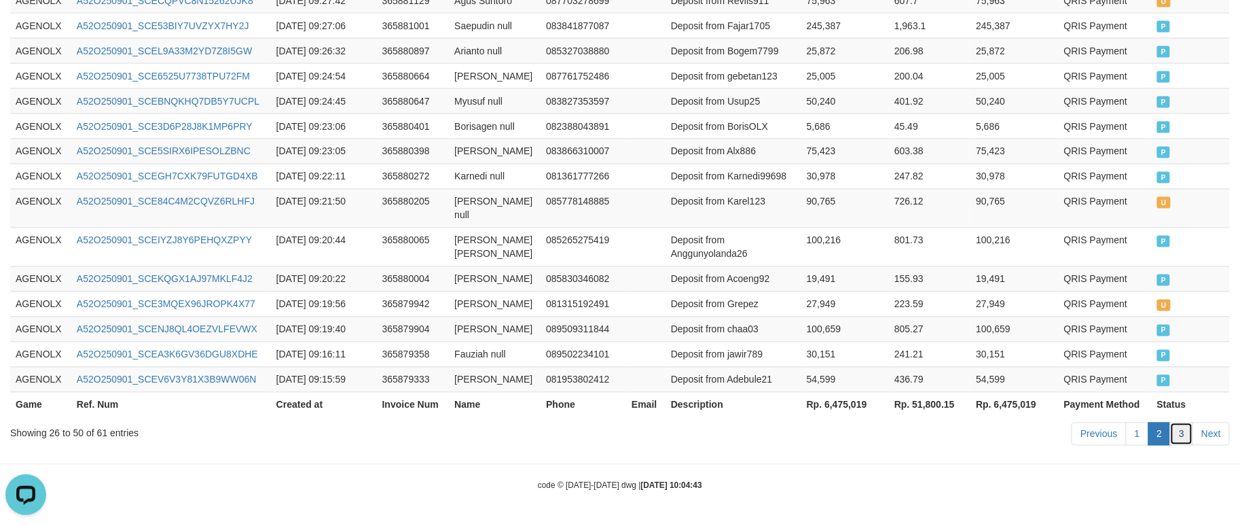
click at [1187, 432] on link "3" at bounding box center [1181, 433] width 23 height 23
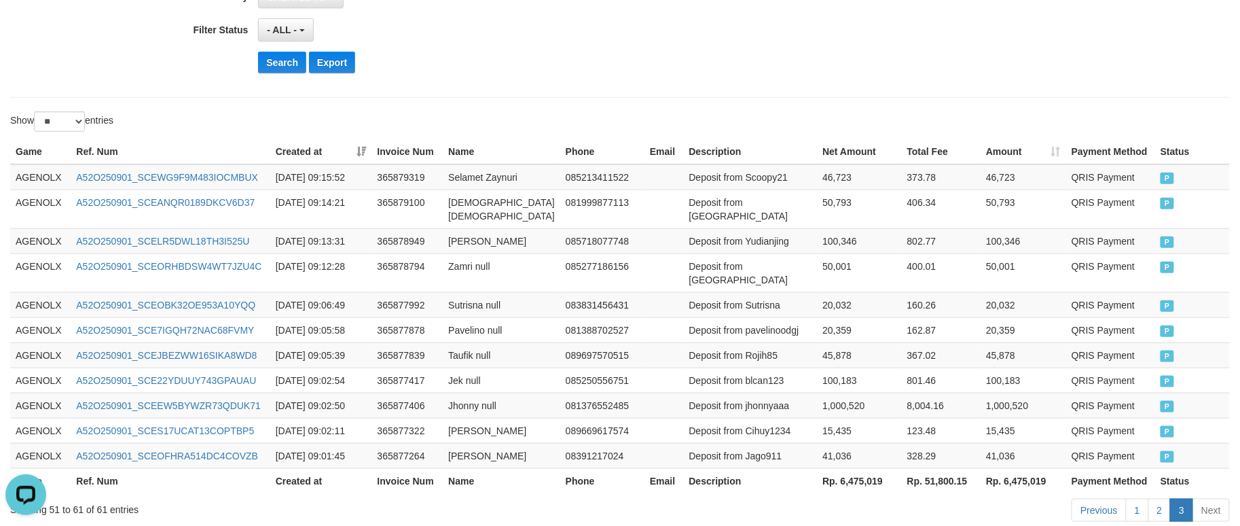
scroll to position [0, 0]
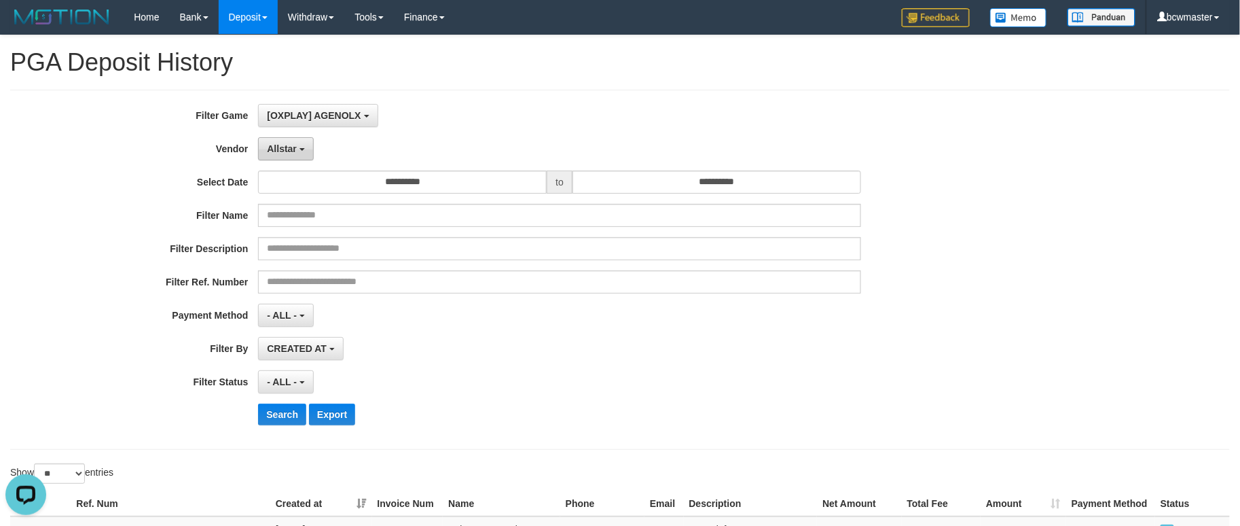
click at [295, 151] on span "Allstar" at bounding box center [282, 148] width 30 height 11
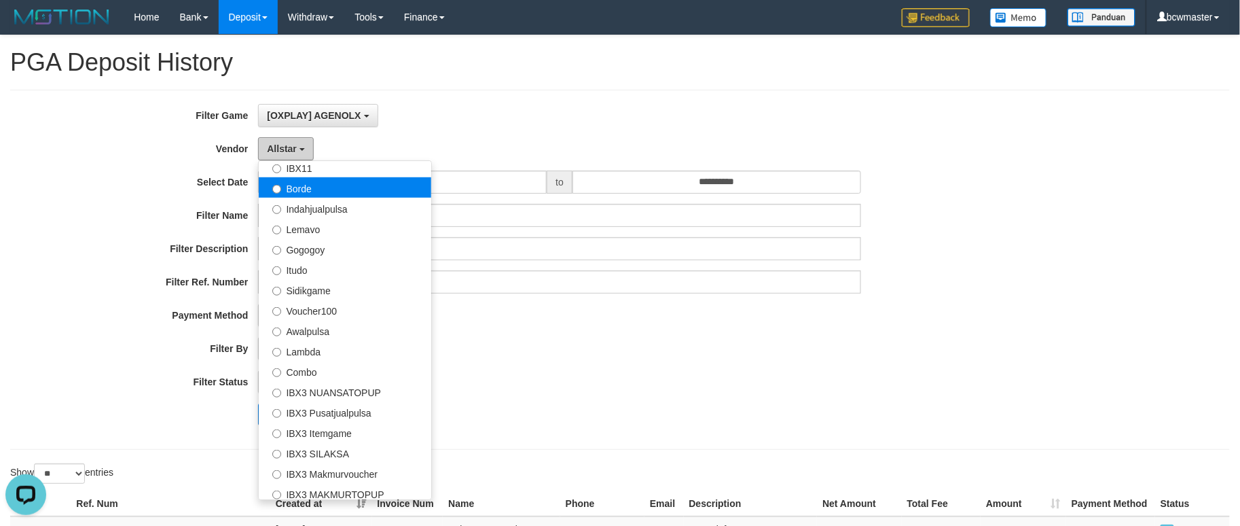
scroll to position [402, 0]
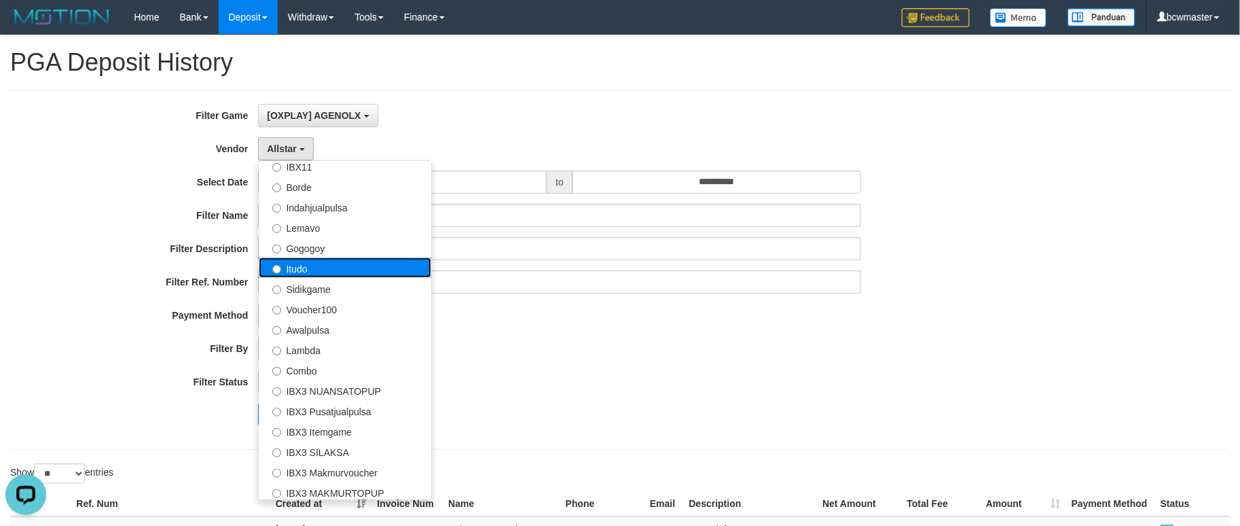
click at [333, 266] on label "Itudo" at bounding box center [345, 267] width 173 height 20
select select "**********"
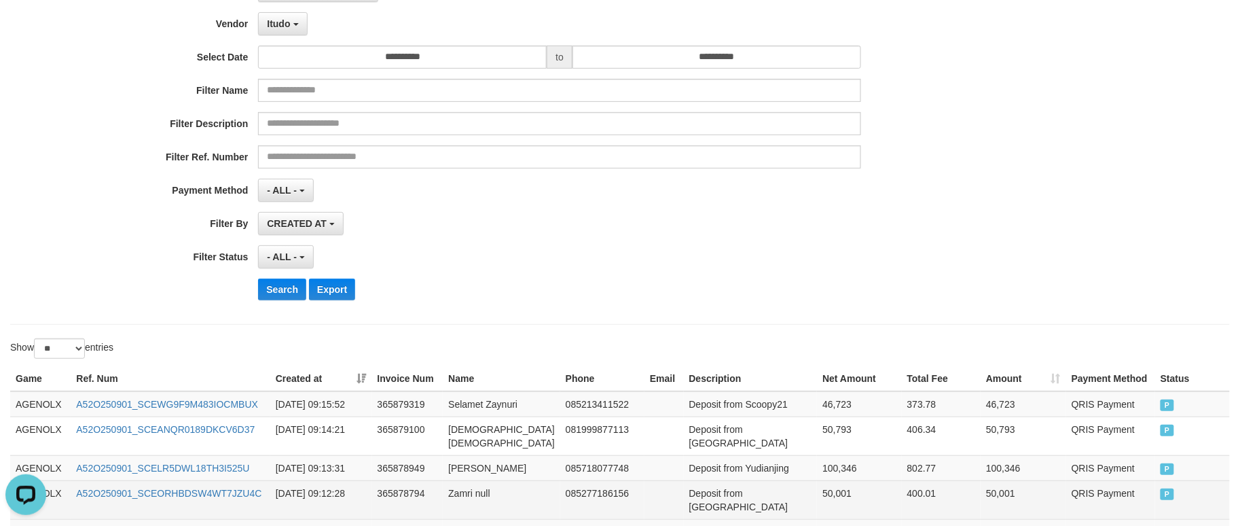
scroll to position [302, 0]
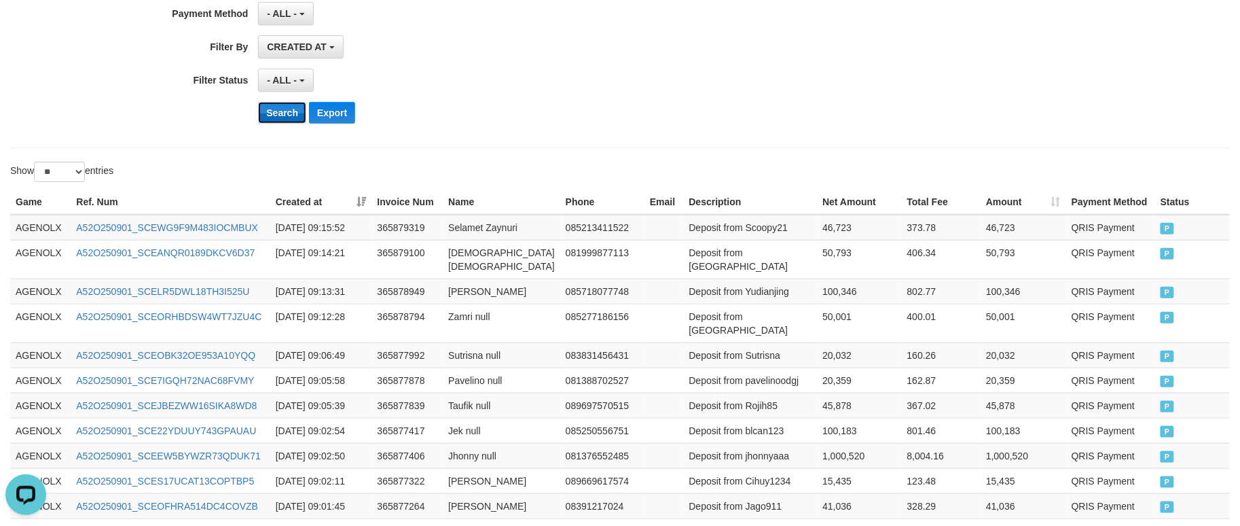
click at [284, 102] on button "Search" at bounding box center [282, 113] width 48 height 22
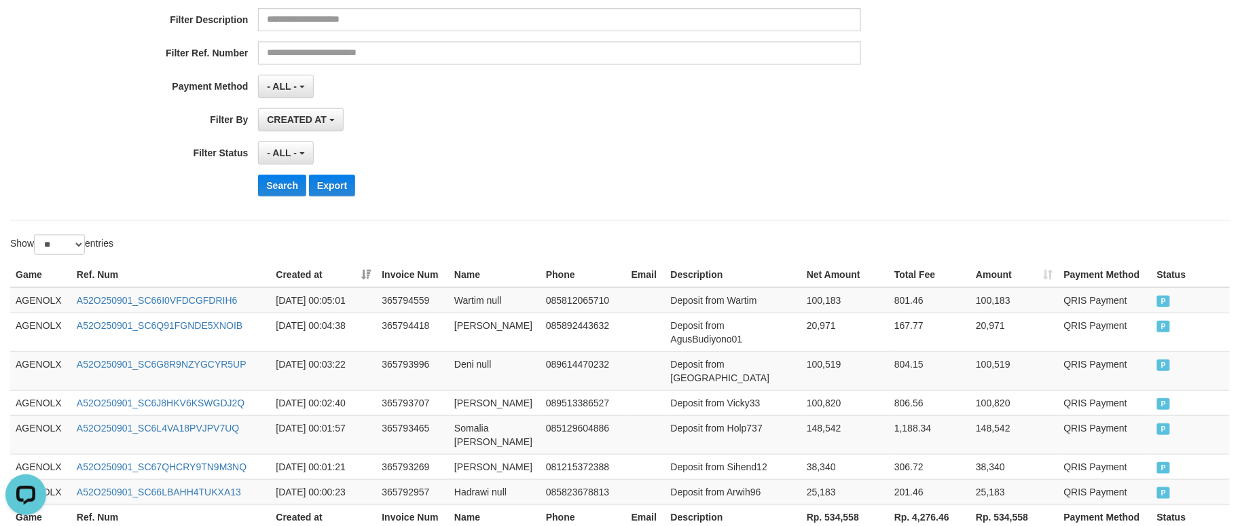
scroll to position [0, 0]
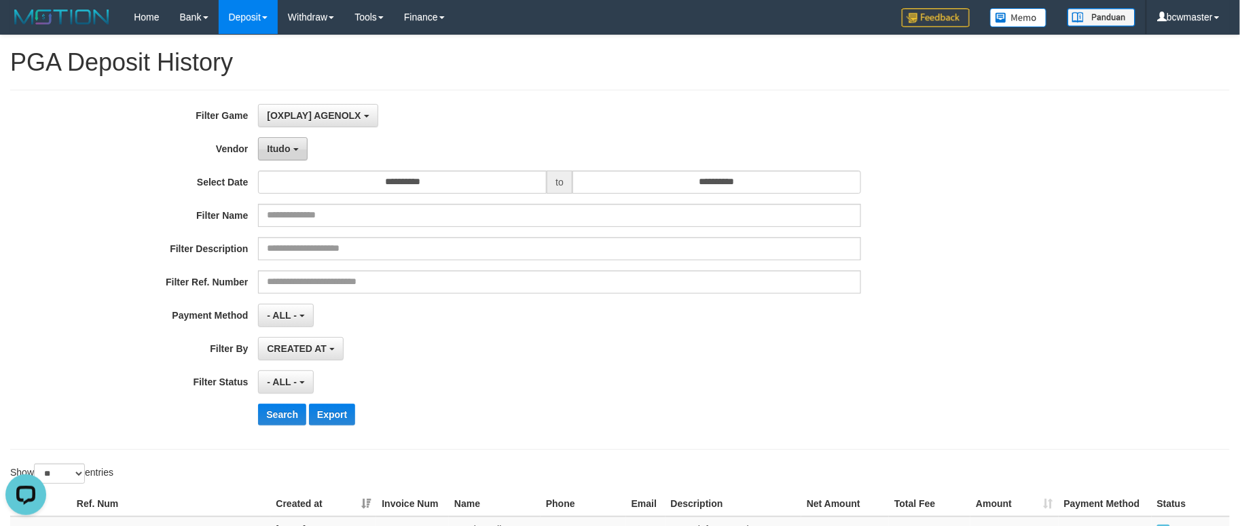
click at [286, 158] on button "Itudo" at bounding box center [282, 148] width 49 height 23
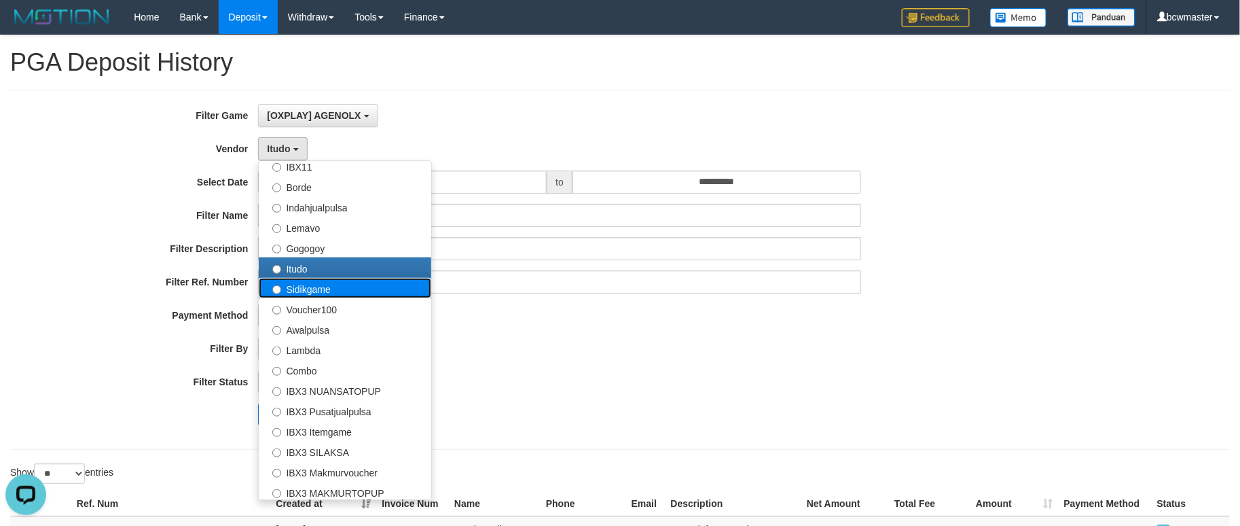
click at [340, 286] on label "Sidikgame" at bounding box center [345, 288] width 173 height 20
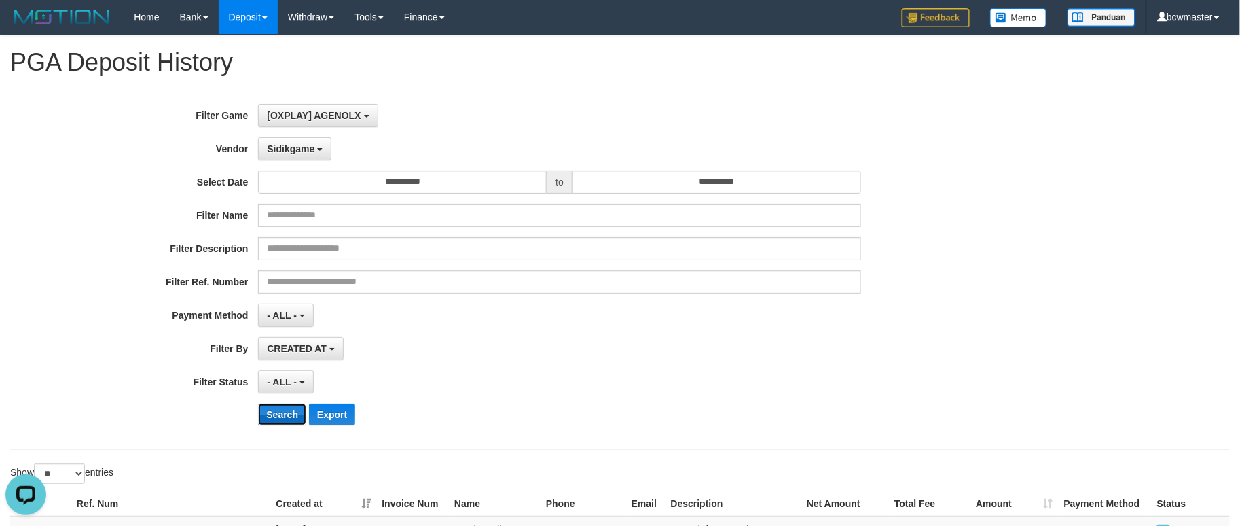
click at [283, 405] on button "Search" at bounding box center [282, 414] width 48 height 22
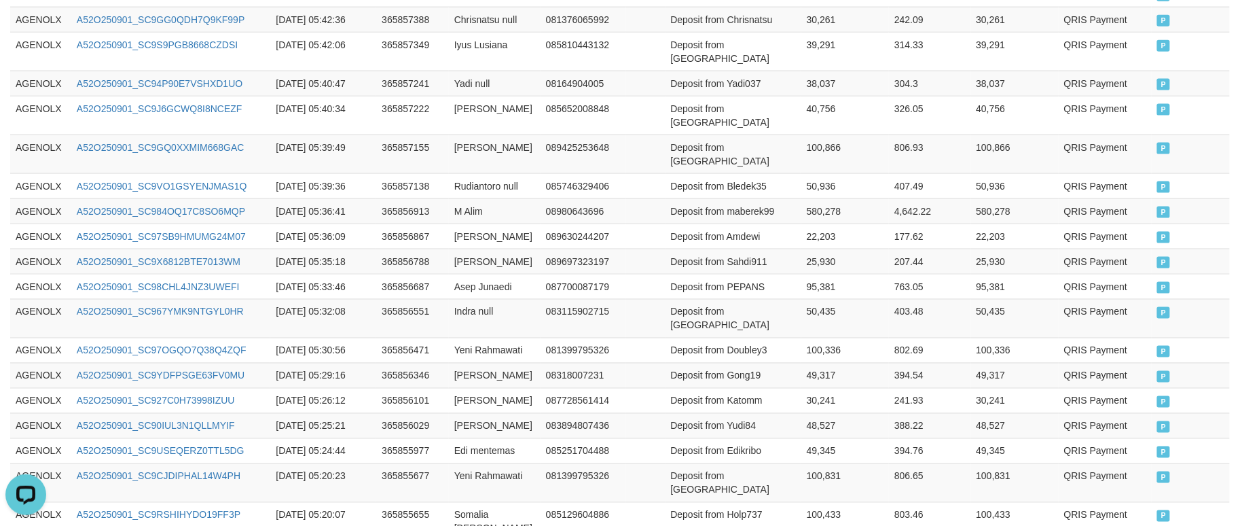
scroll to position [782, 0]
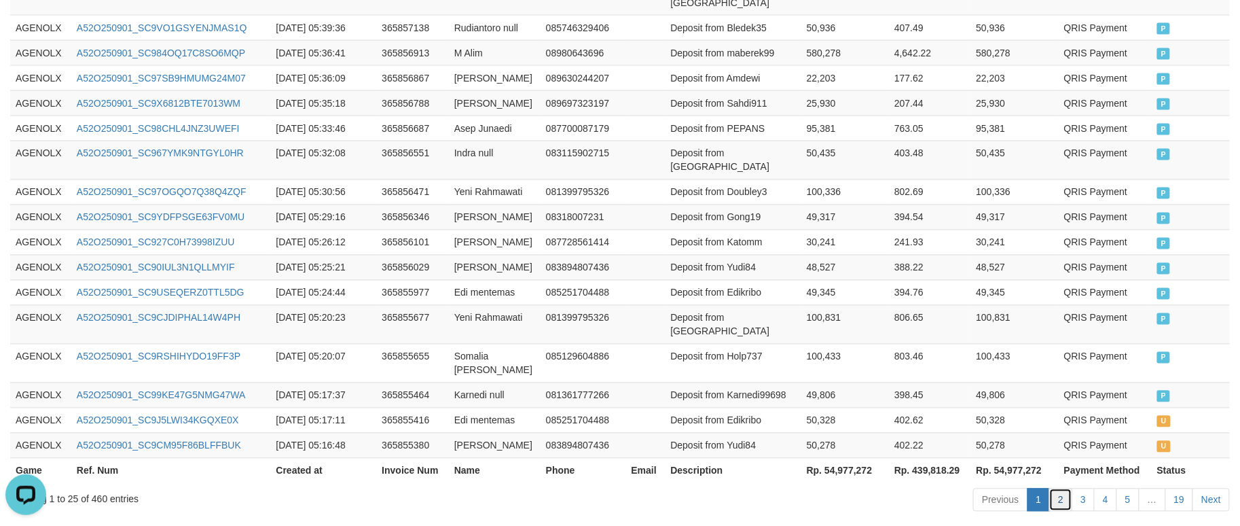
click at [1062, 488] on link "2" at bounding box center [1060, 499] width 23 height 23
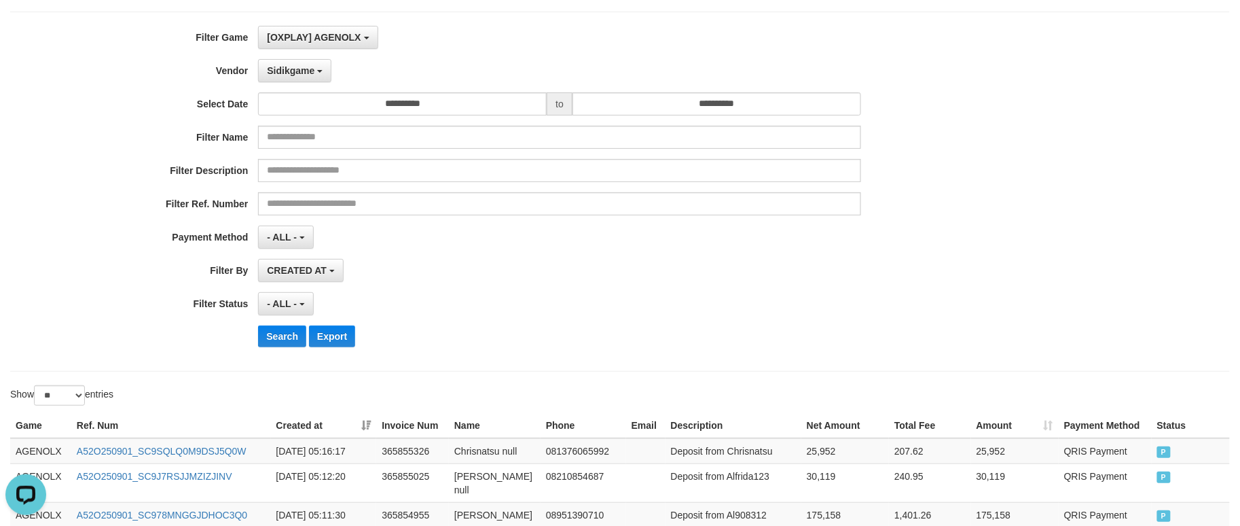
scroll to position [77, 0]
click at [302, 76] on button "Sidikgame" at bounding box center [294, 71] width 73 height 23
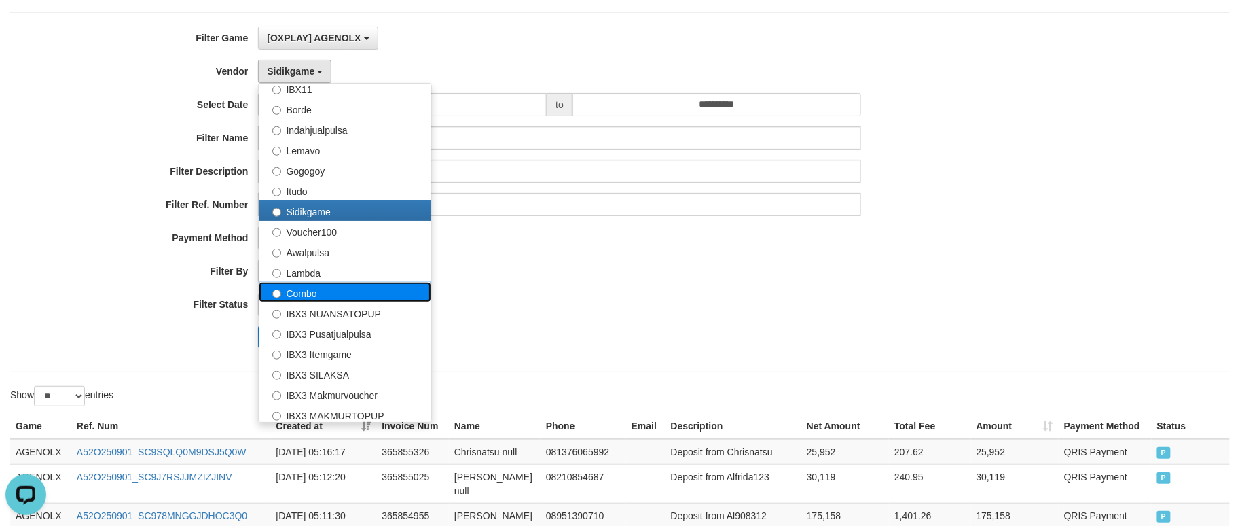
click at [329, 291] on label "Combo" at bounding box center [345, 292] width 173 height 20
select select "**********"
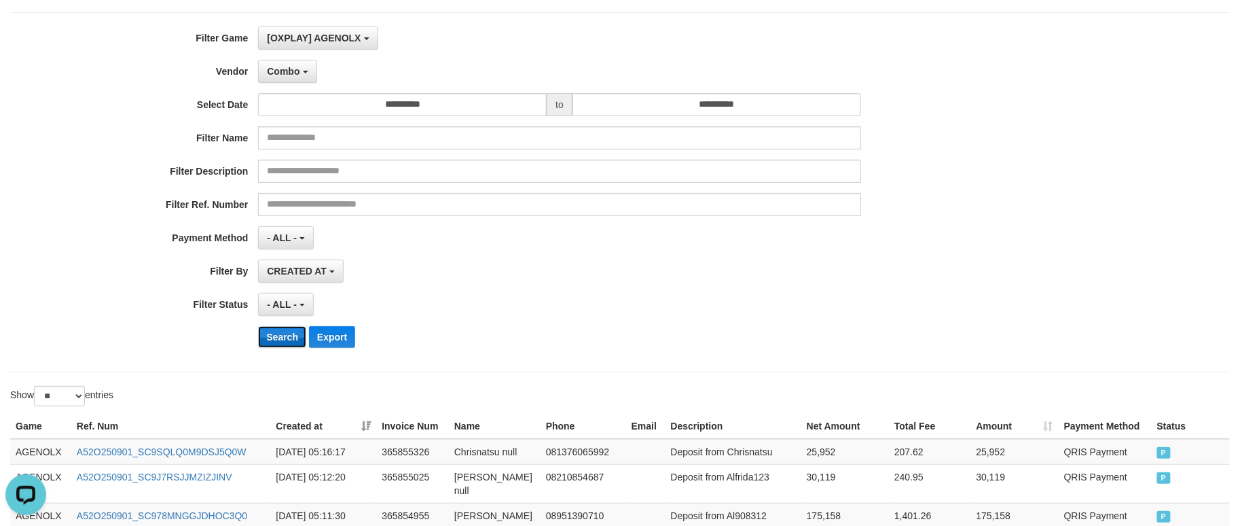
click at [290, 336] on button "Search" at bounding box center [282, 337] width 48 height 22
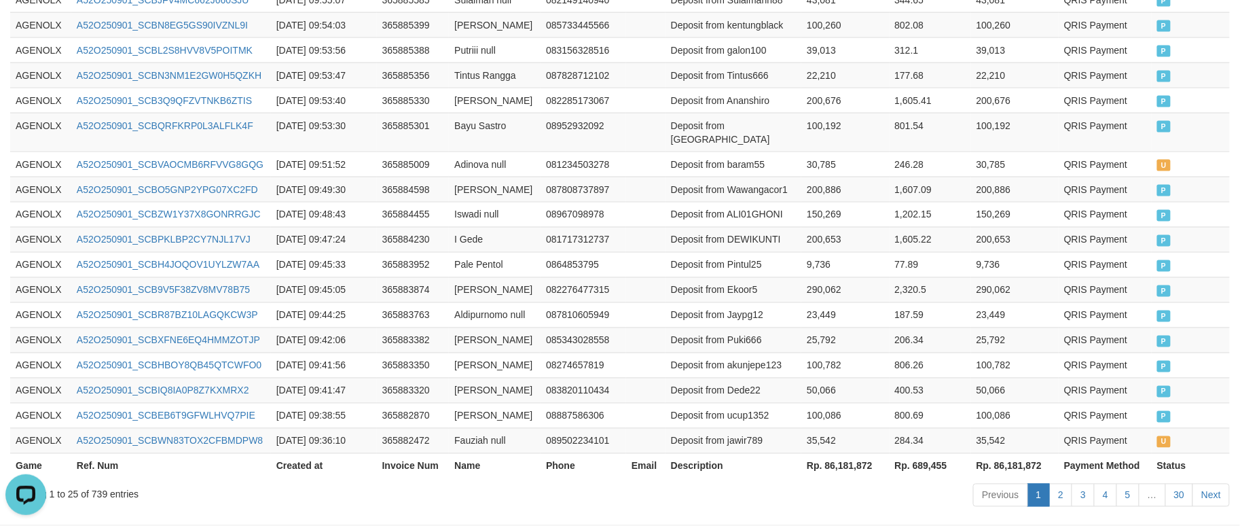
scroll to position [768, 0]
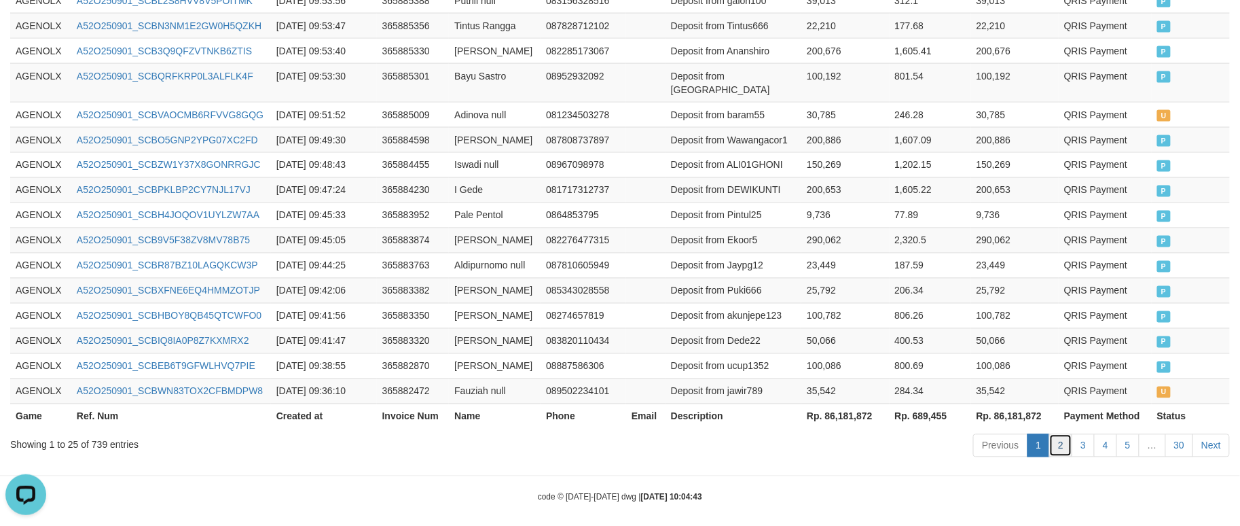
click at [1057, 440] on link "2" at bounding box center [1060, 445] width 23 height 23
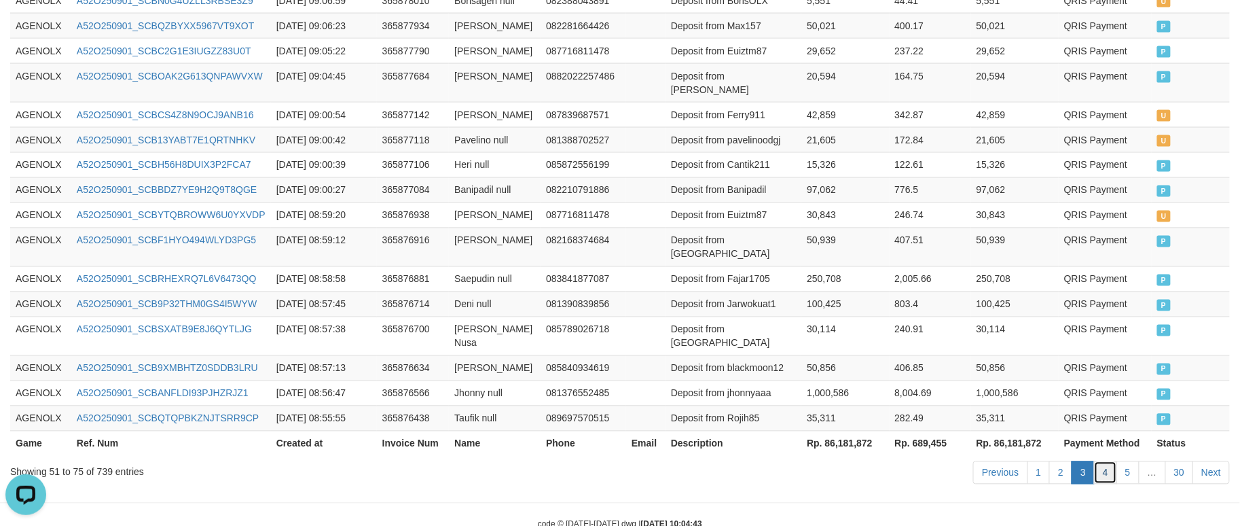
click at [1105, 461] on link "4" at bounding box center [1105, 472] width 23 height 23
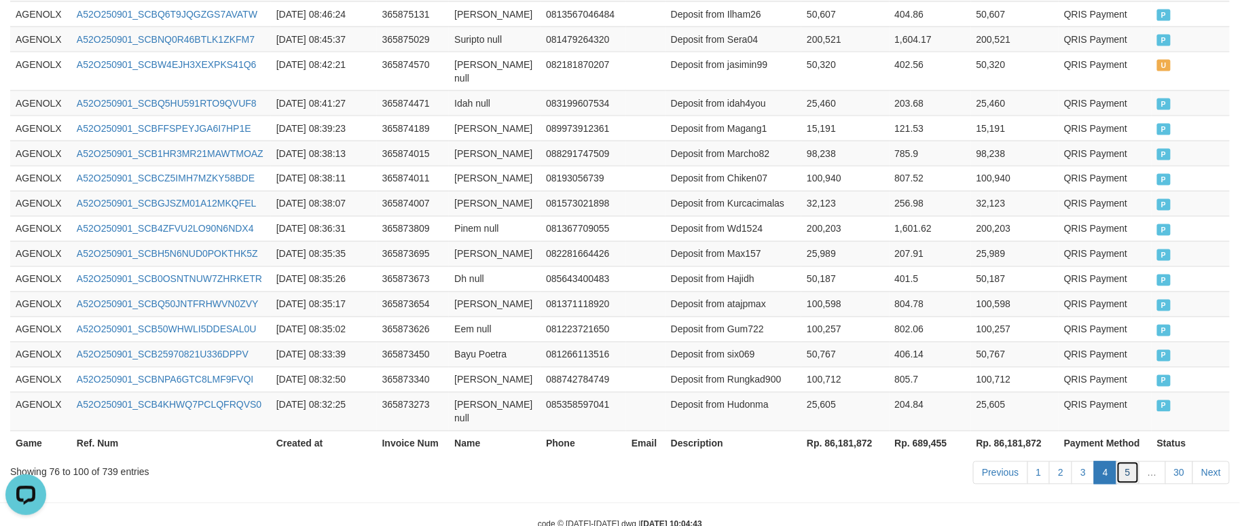
click at [1127, 461] on link "5" at bounding box center [1128, 472] width 23 height 23
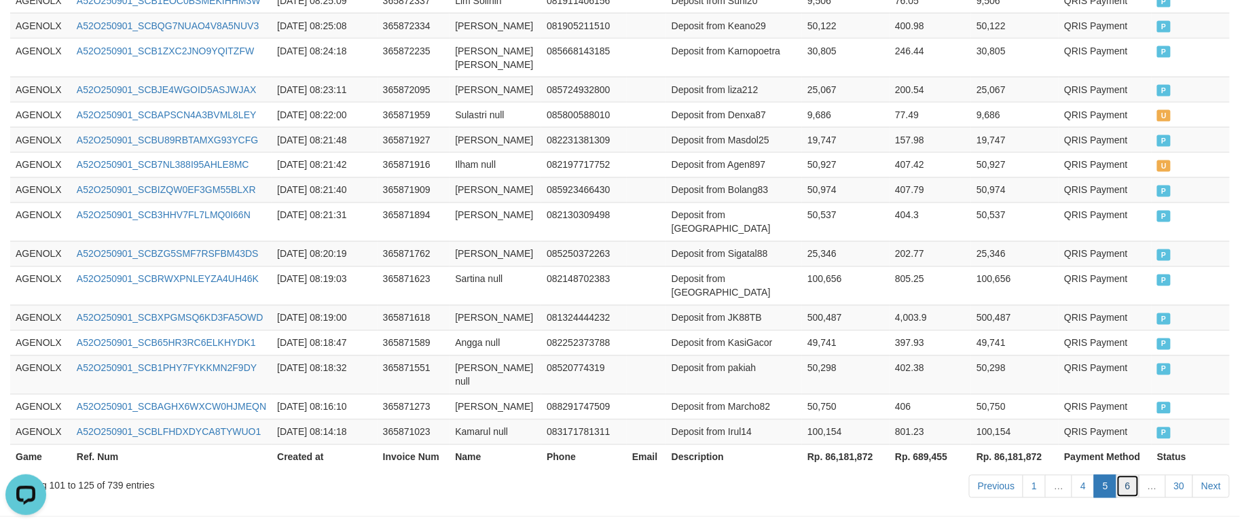
click at [1125, 475] on link "6" at bounding box center [1128, 486] width 23 height 23
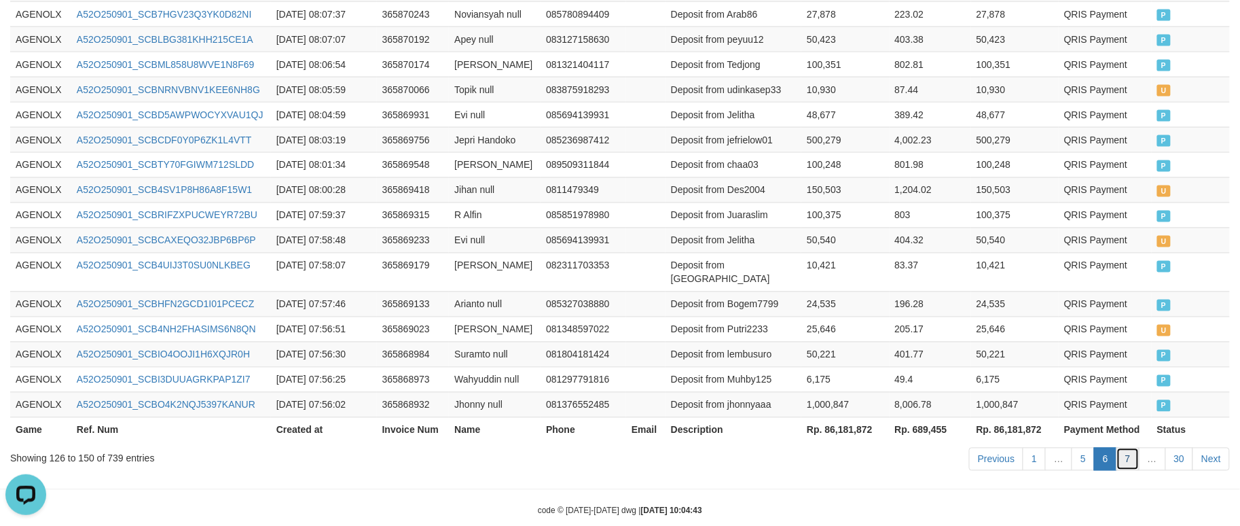
click at [1125, 448] on link "7" at bounding box center [1128, 459] width 23 height 23
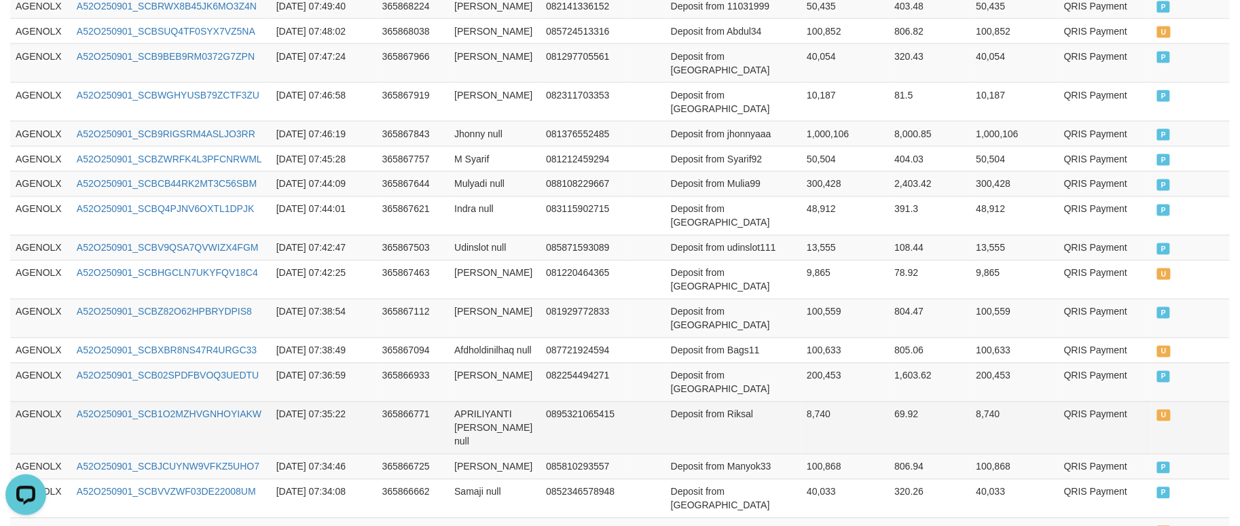
scroll to position [694, 0]
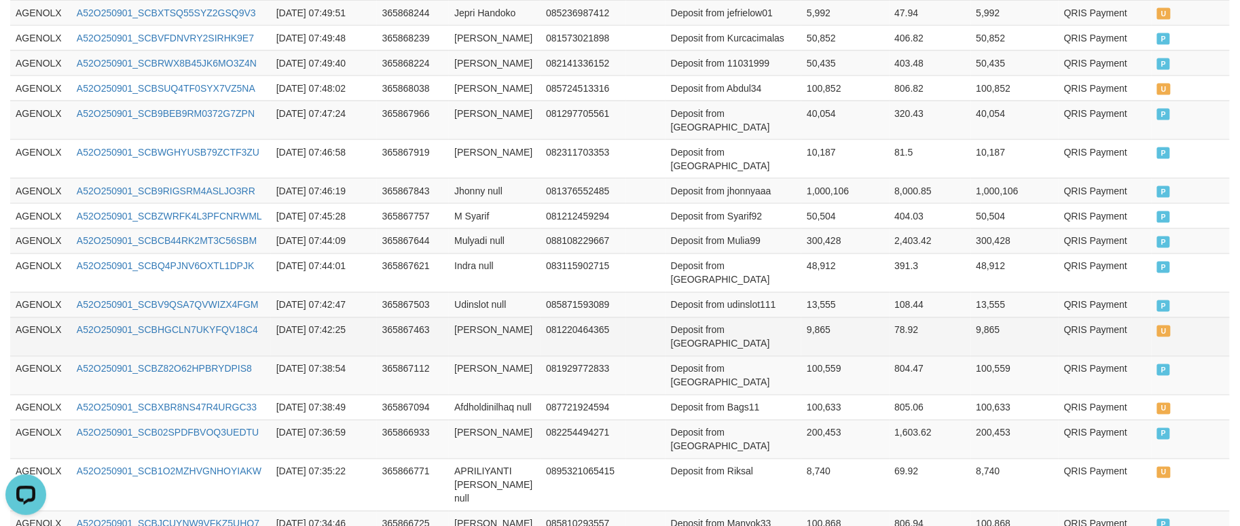
click at [262, 317] on td "A52O250901_SCBHGCLN7UKYFQV18C4" at bounding box center [171, 336] width 200 height 39
copy link "A52O250901_SCBHGCLN7UKYFQV18C4"
